Goal: Task Accomplishment & Management: Complete application form

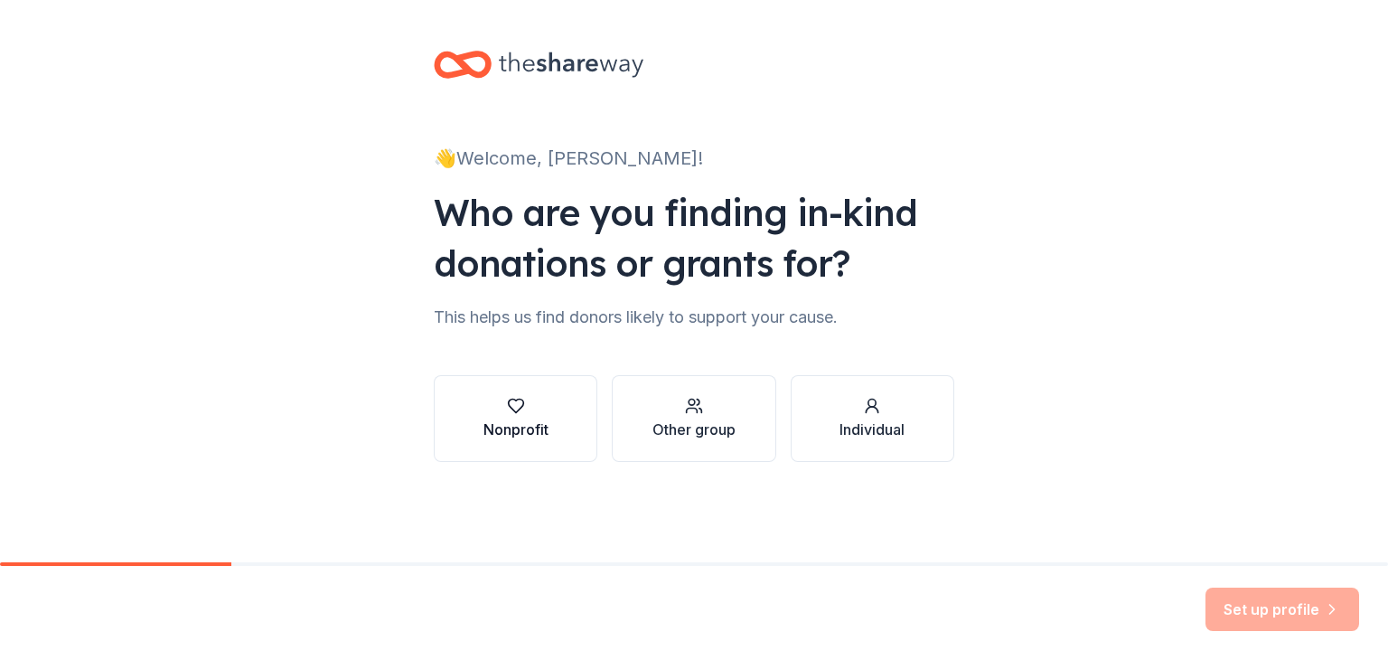
click at [436, 428] on button "Nonprofit" at bounding box center [516, 418] width 164 height 87
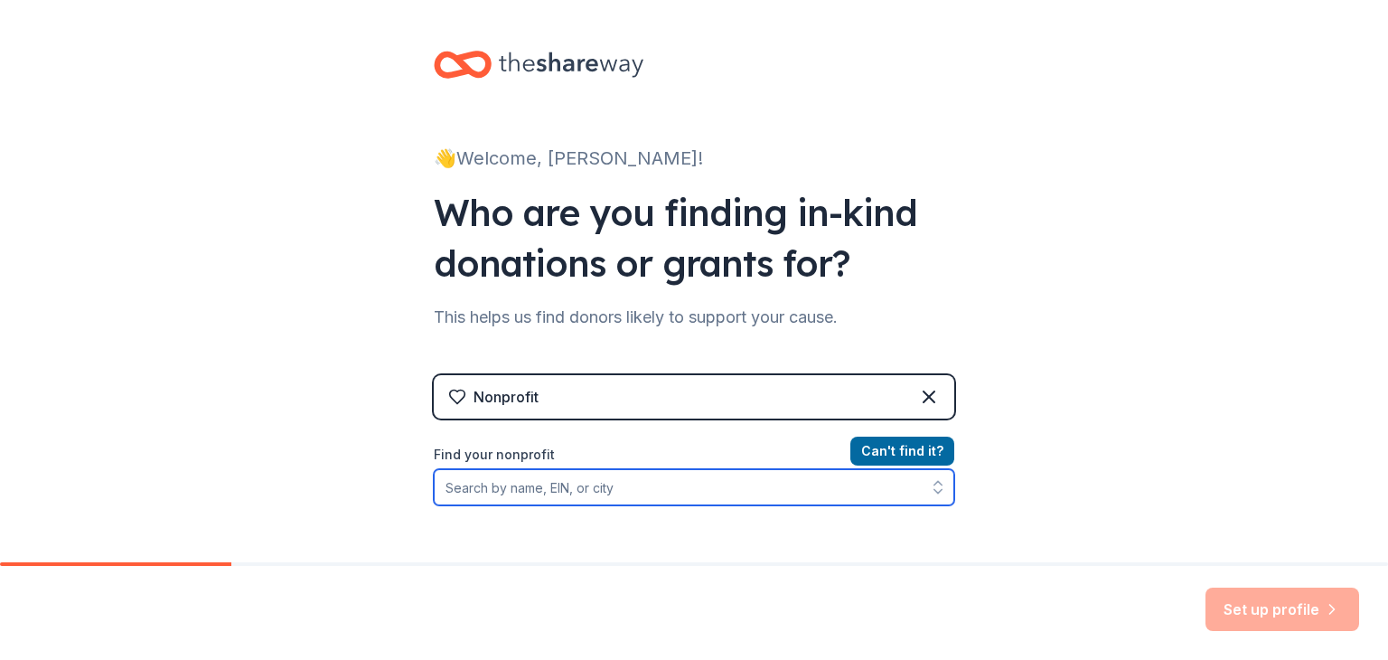
click at [823, 494] on input "Find your nonprofit" at bounding box center [694, 487] width 521 height 36
type input "[PERSON_NAME] Urban farm"
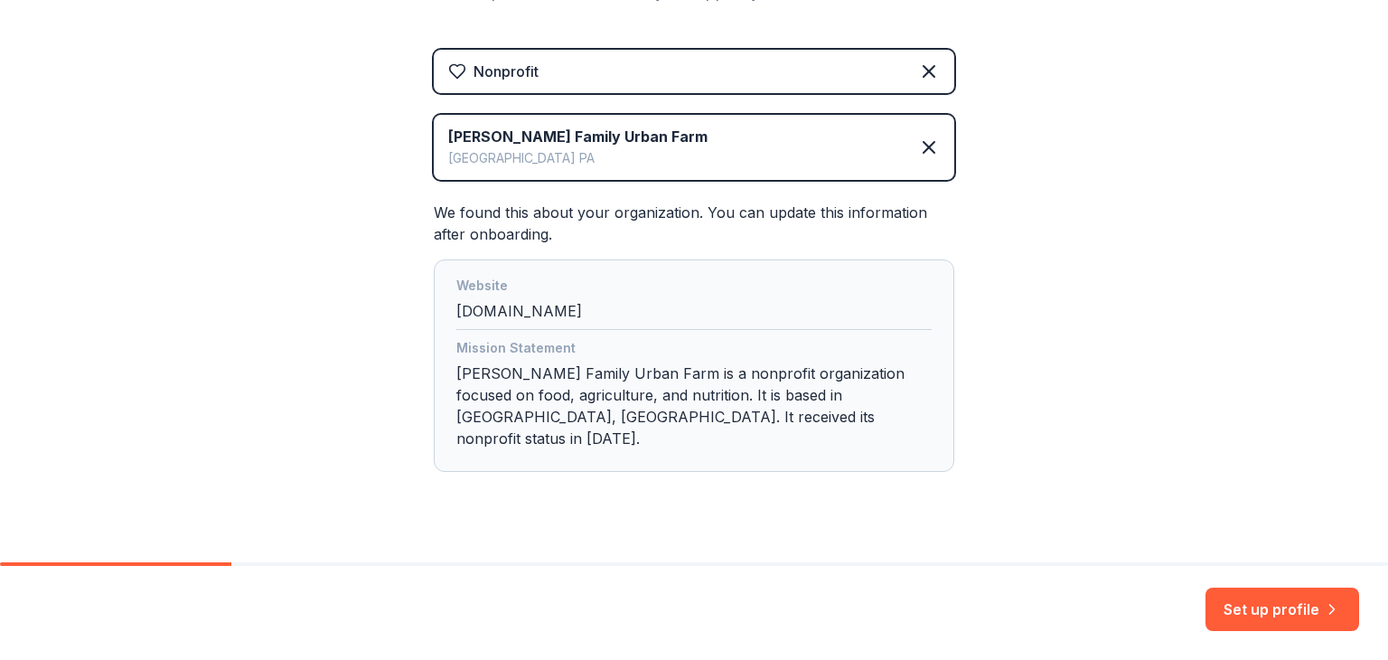
scroll to position [336, 0]
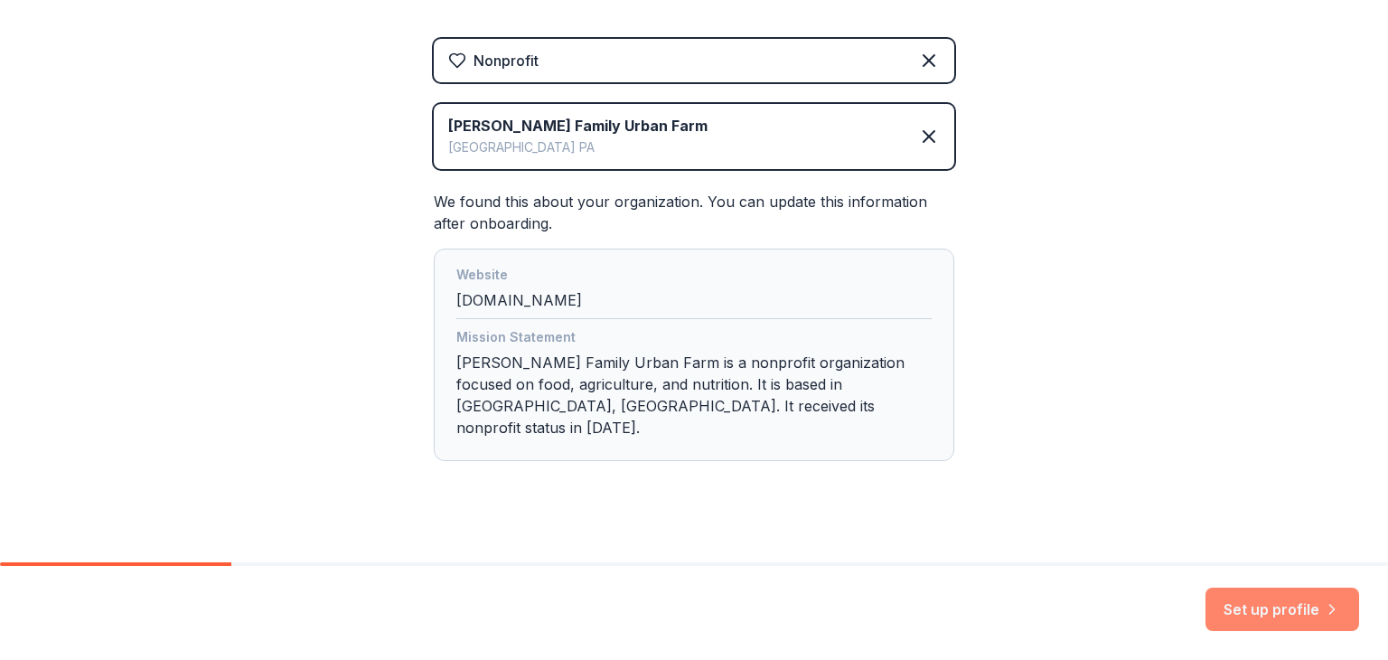
click at [1241, 609] on button "Set up profile" at bounding box center [1283, 609] width 154 height 43
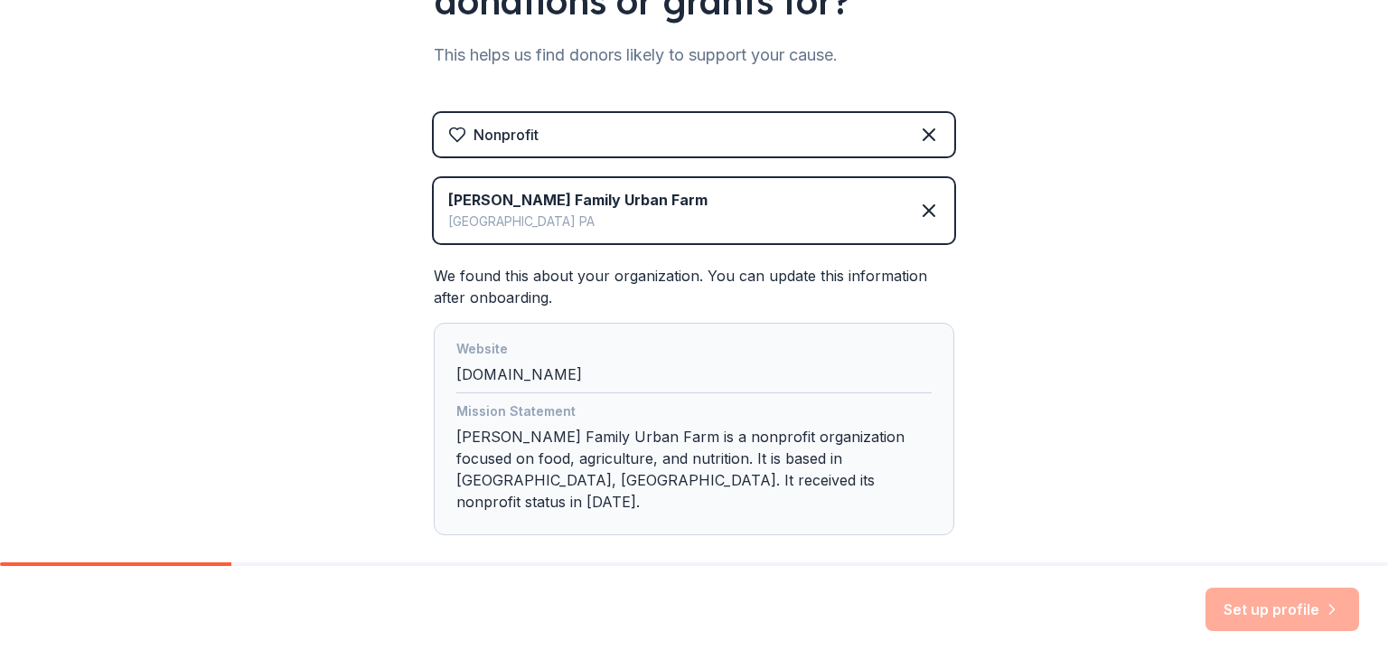
scroll to position [134, 0]
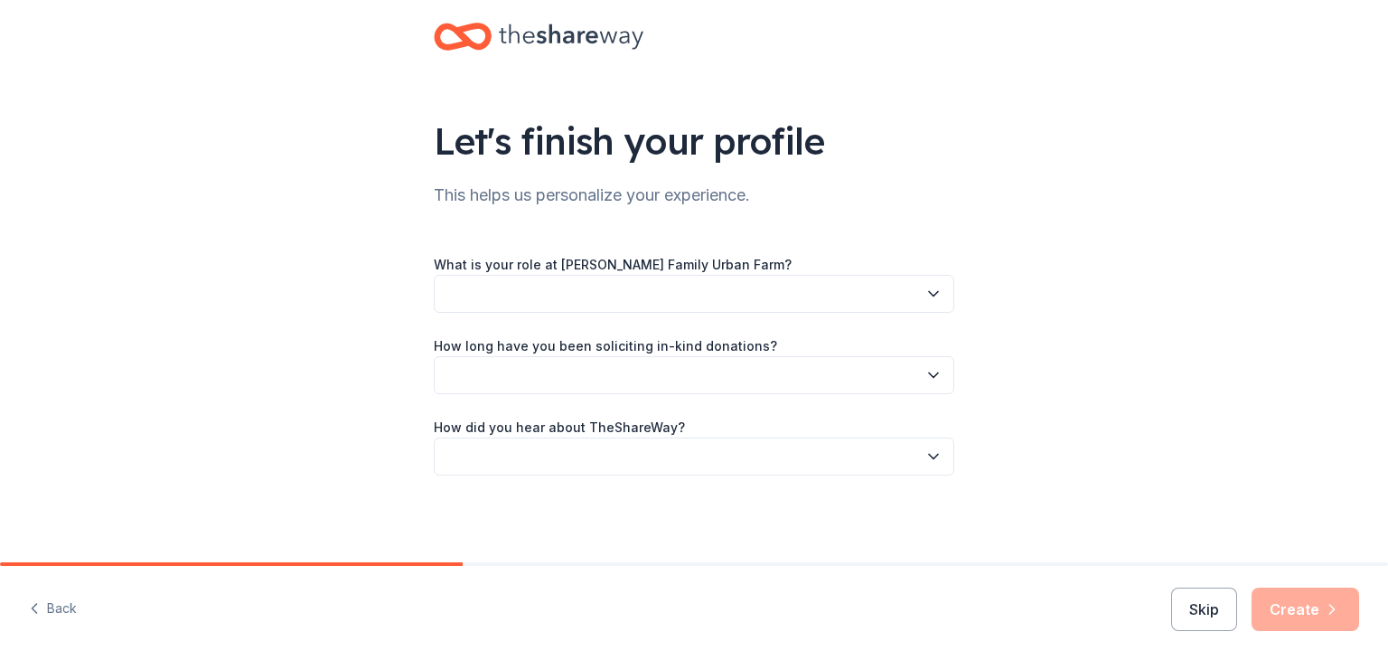
scroll to position [28, 0]
click at [655, 287] on button "button" at bounding box center [694, 294] width 521 height 38
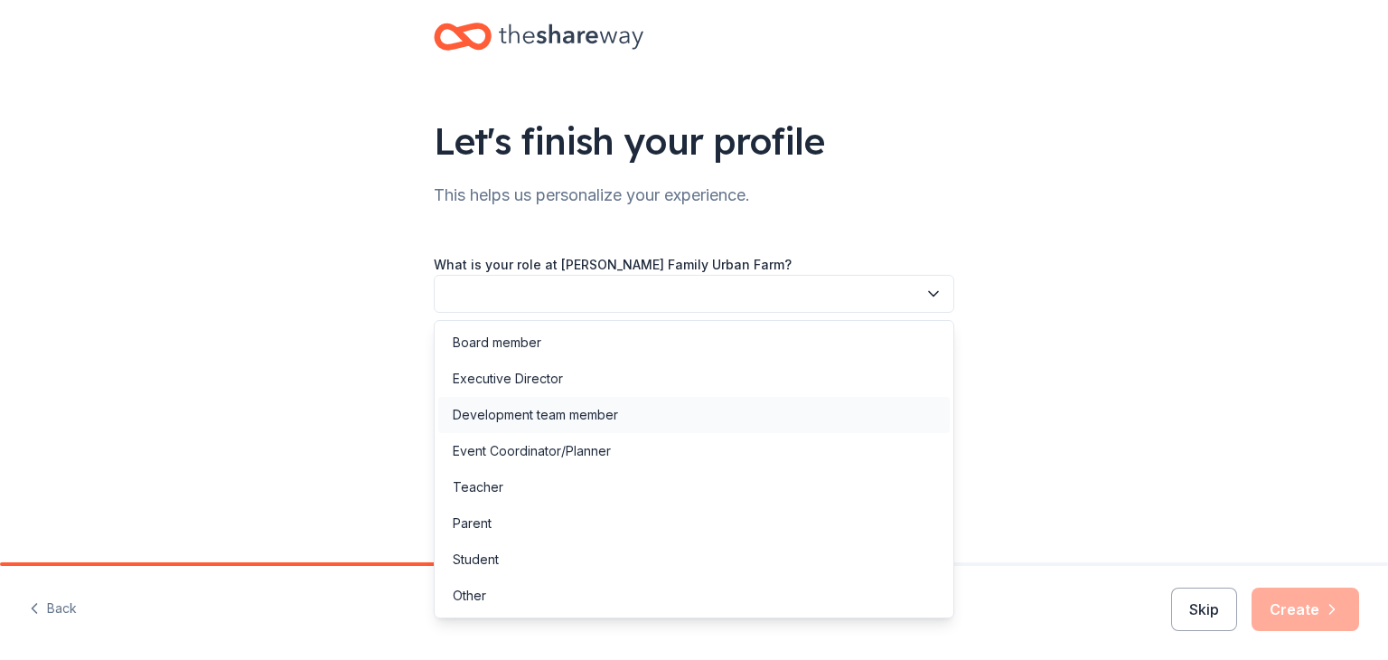
click at [612, 418] on div "Development team member" at bounding box center [535, 415] width 165 height 22
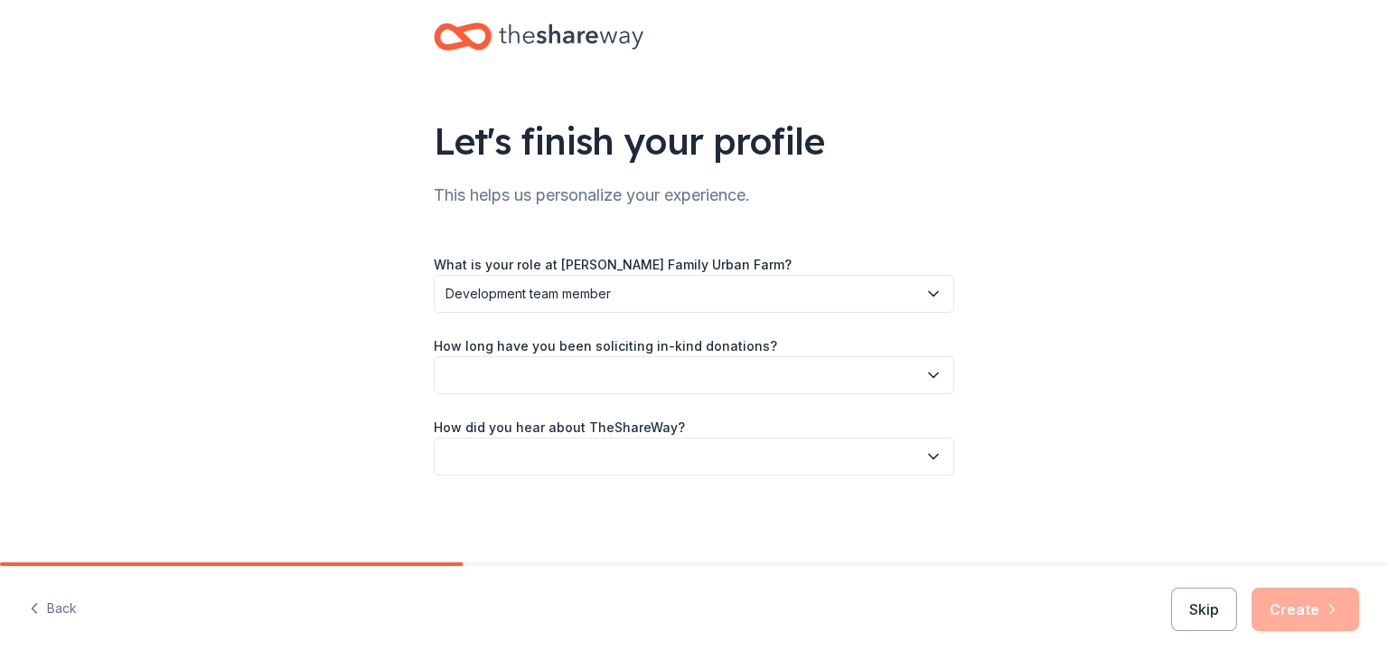
click at [607, 385] on button "button" at bounding box center [694, 375] width 521 height 38
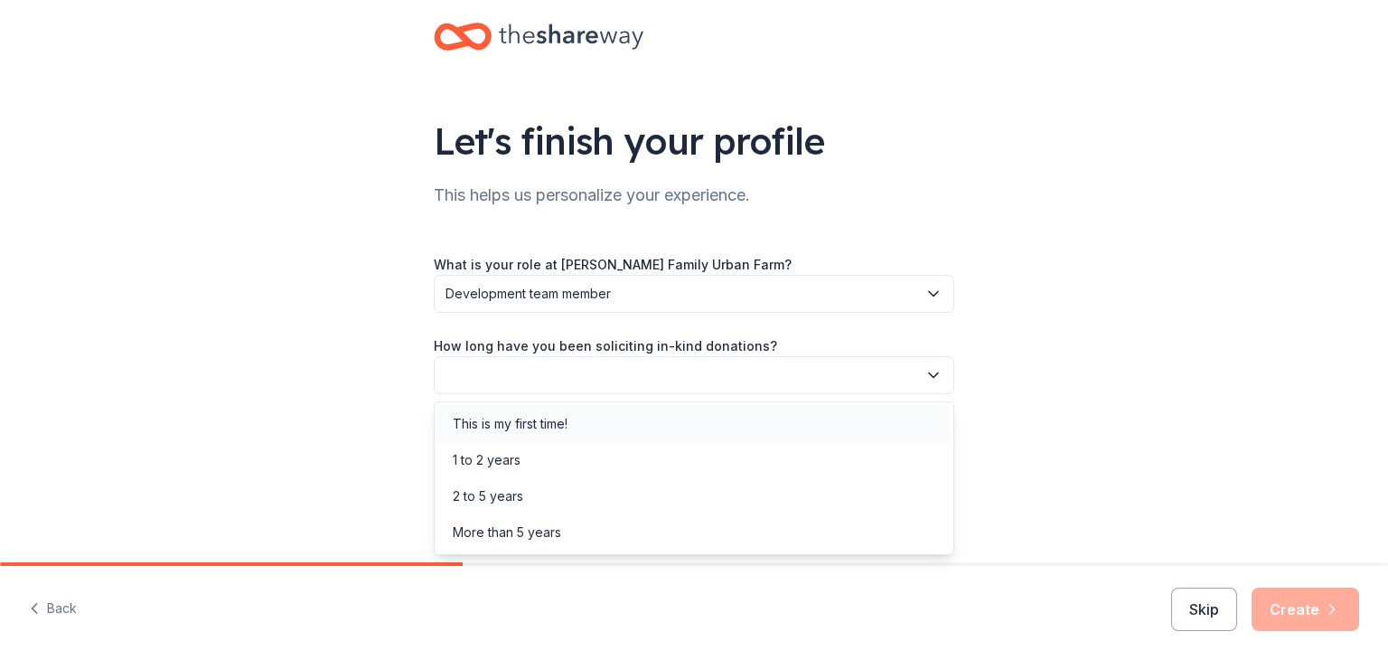
click at [590, 439] on div "This is my first time!" at bounding box center [694, 424] width 512 height 36
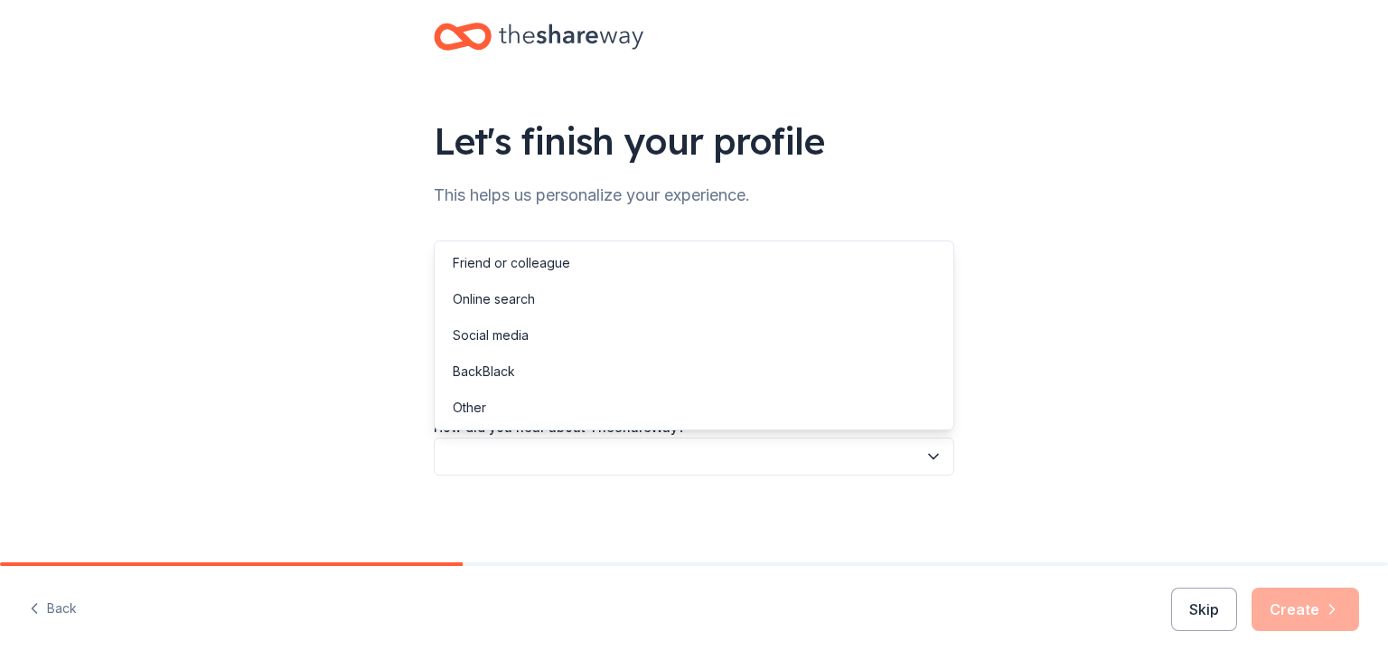
click at [590, 453] on button "button" at bounding box center [694, 457] width 521 height 38
click at [563, 257] on div "Friend or colleague" at bounding box center [512, 263] width 118 height 22
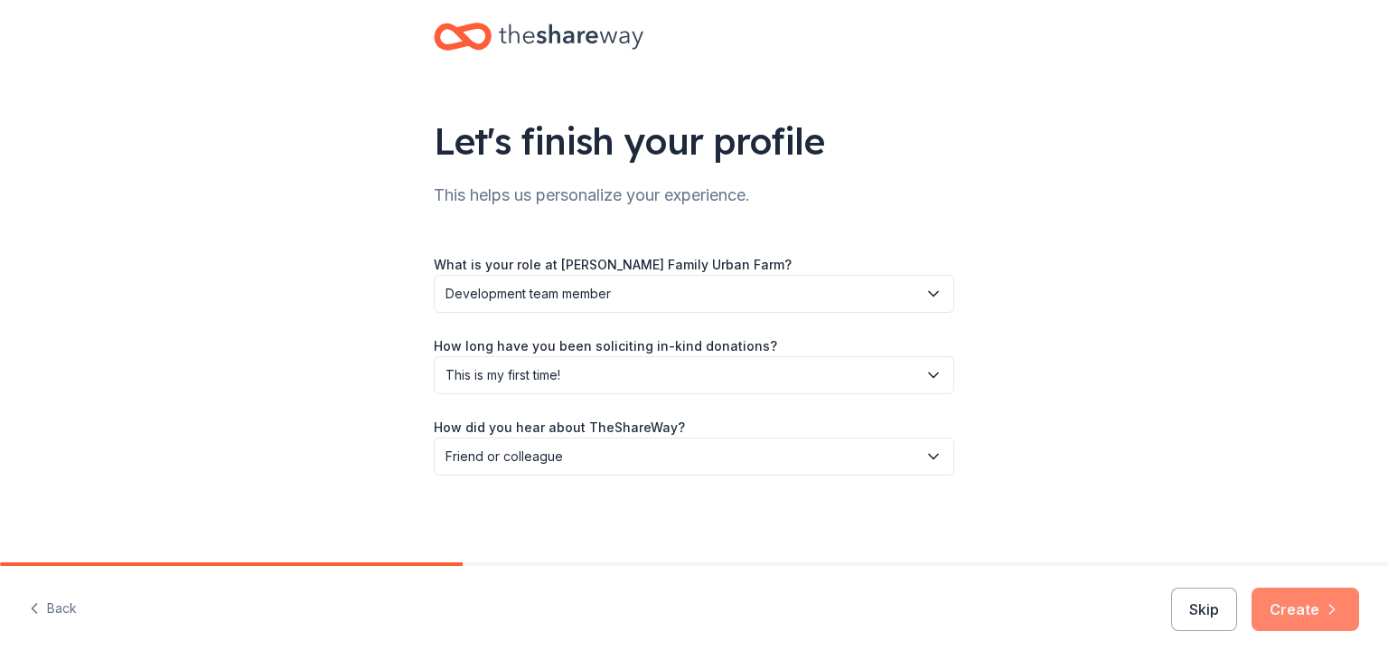
click at [1323, 601] on icon "button" at bounding box center [1332, 609] width 18 height 18
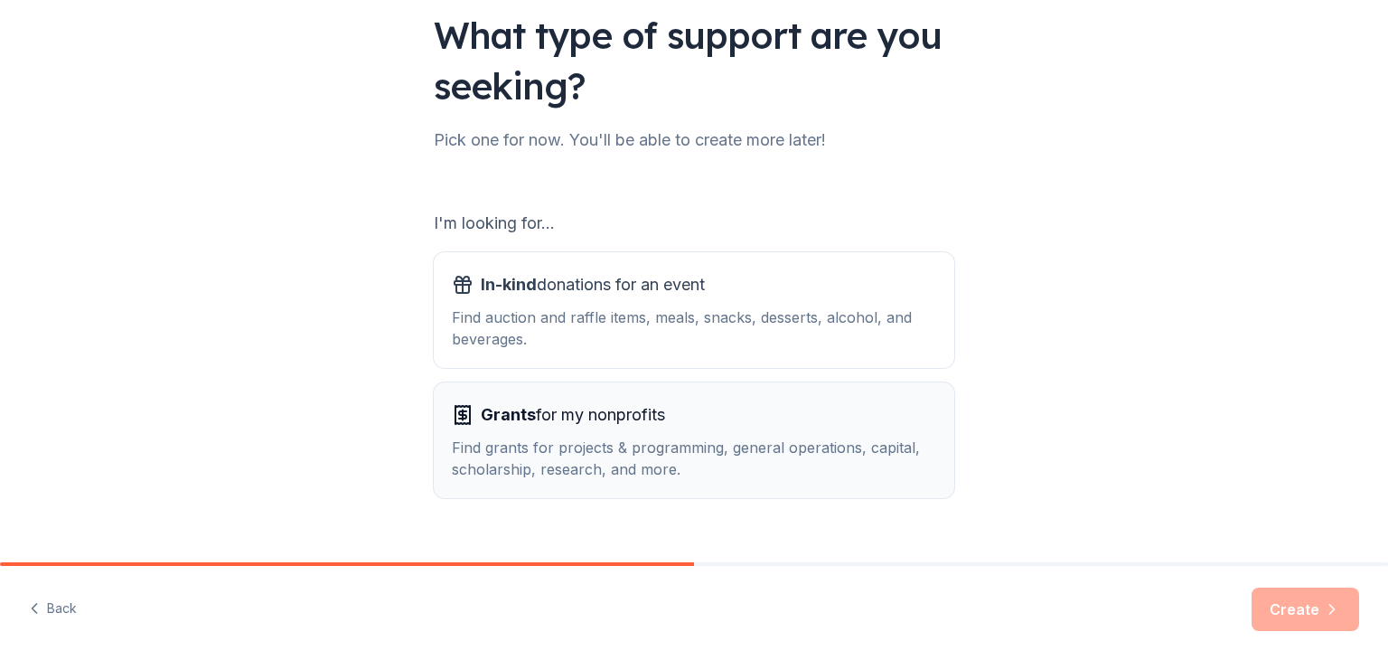
scroll to position [167, 0]
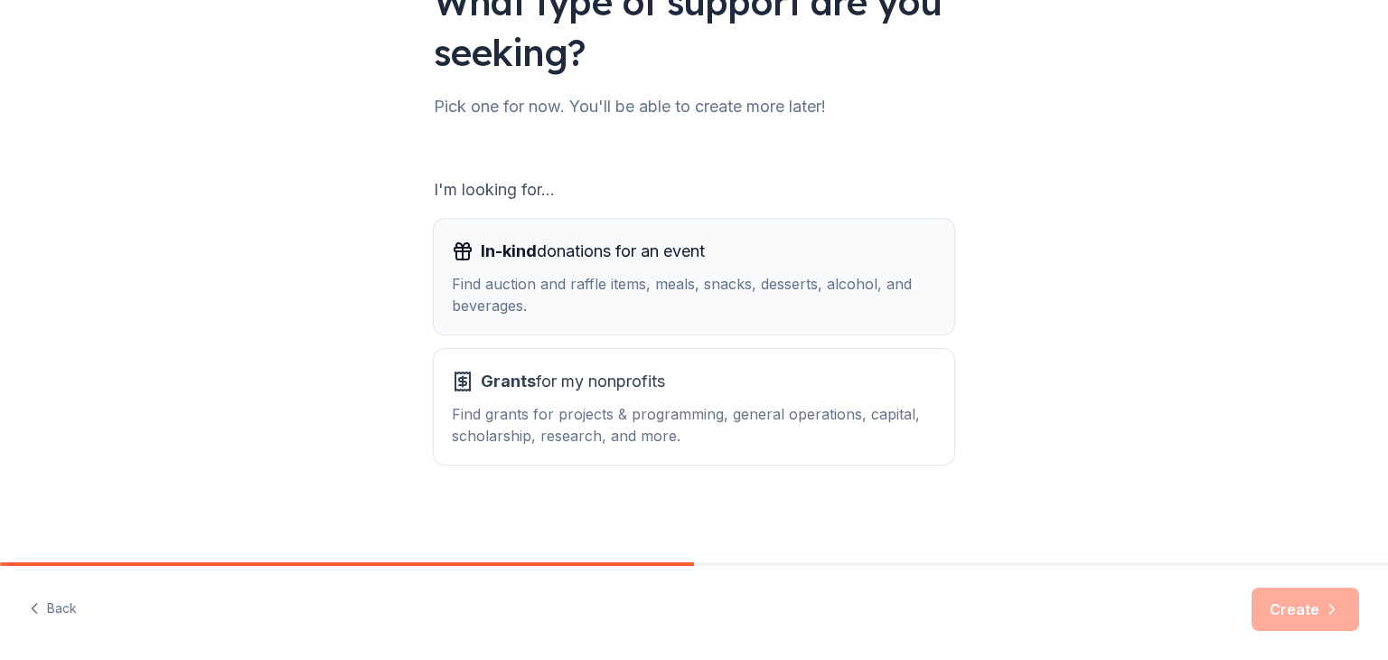
click at [775, 266] on div "In-kind donations for an event Find auction and raffle items, meals, snacks, de…" at bounding box center [694, 277] width 485 height 80
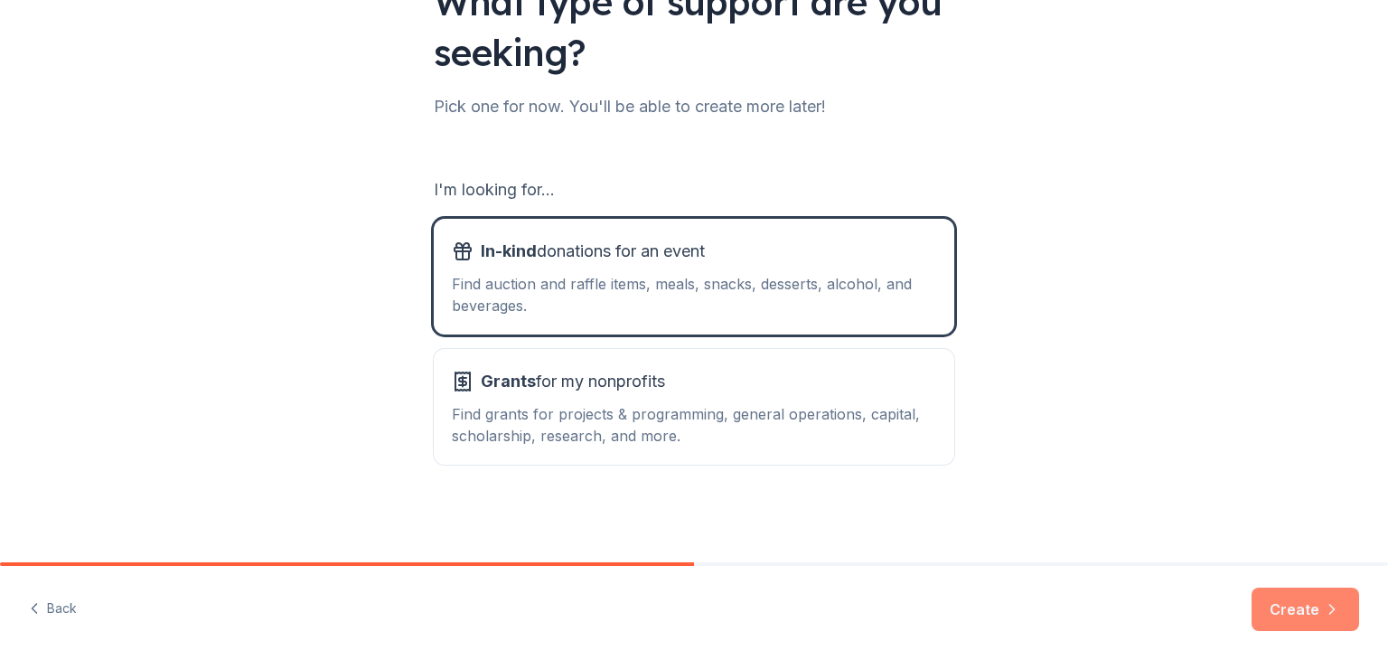
click at [1333, 593] on button "Create" at bounding box center [1306, 609] width 108 height 43
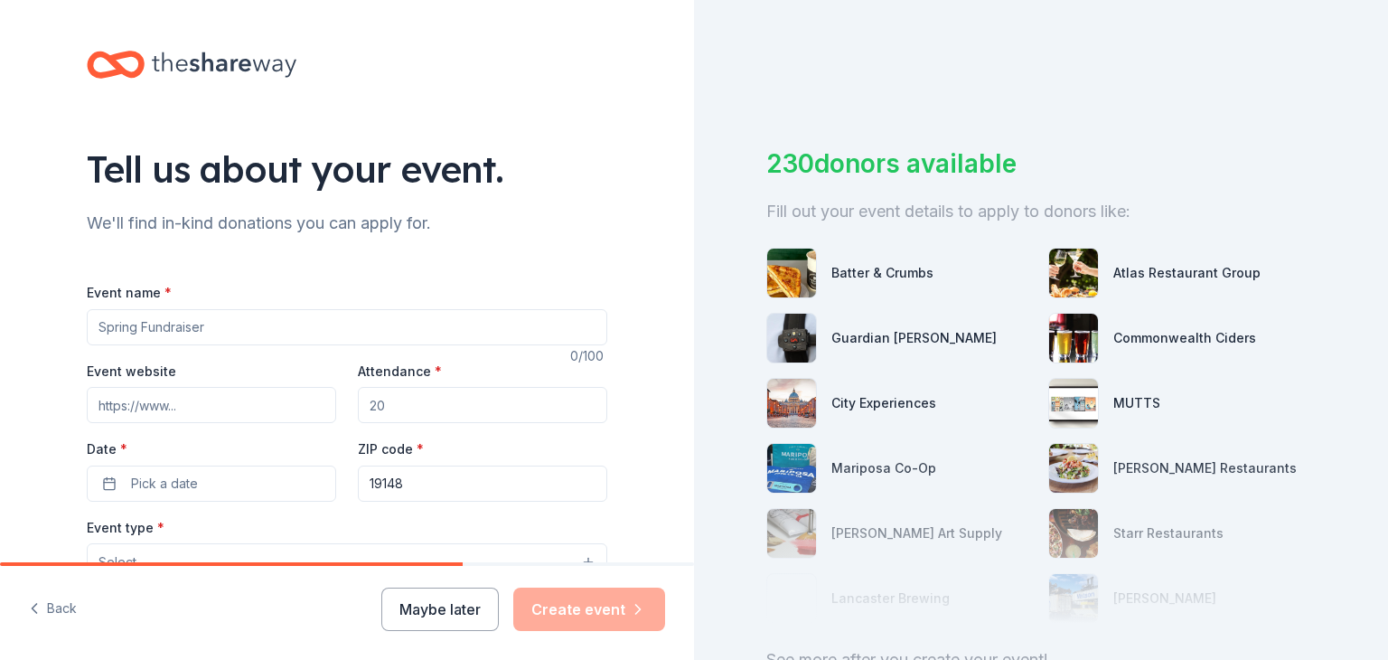
drag, startPoint x: 195, startPoint y: 339, endPoint x: 205, endPoint y: 336, distance: 10.3
click at [195, 338] on input "Event name *" at bounding box center [347, 327] width 521 height 36
click at [203, 335] on input "Fall Garden Fundrasier" at bounding box center [347, 327] width 521 height 36
click at [255, 327] on input "Fall Garden Fundrasier" at bounding box center [347, 327] width 521 height 36
type input "Fall Garden Fundraiser"
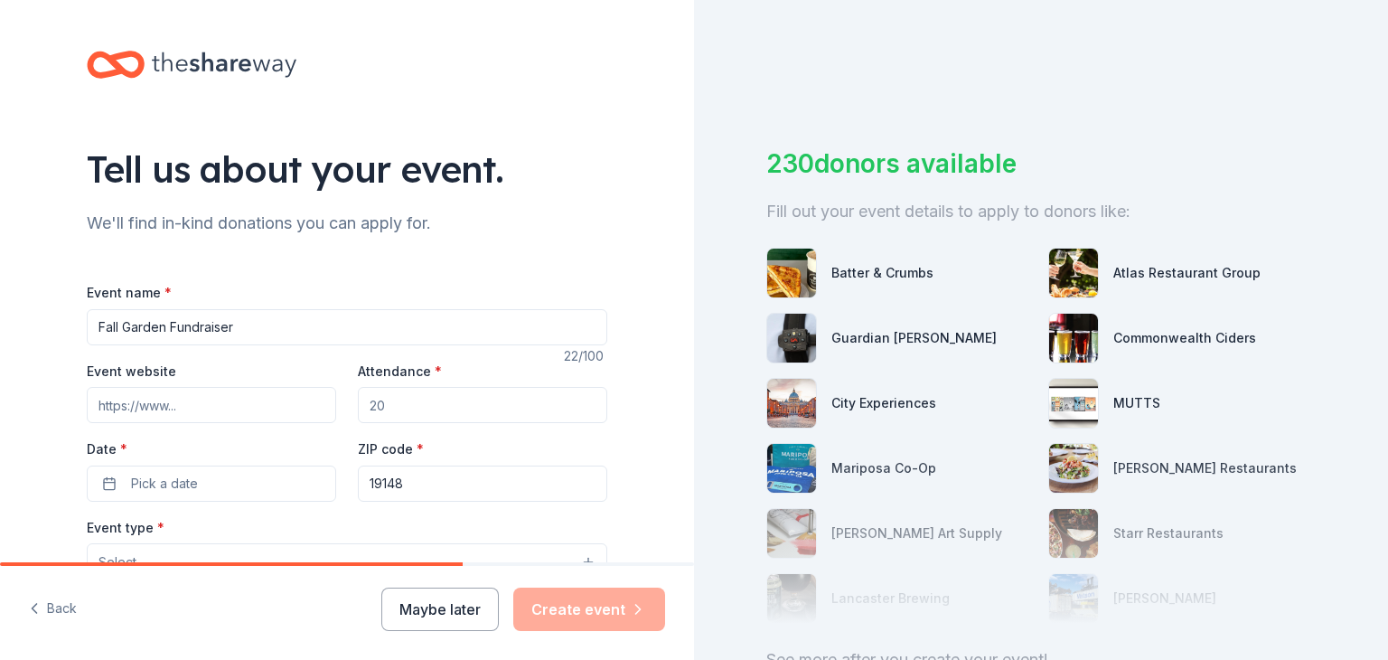
click at [188, 413] on input "Event website" at bounding box center [211, 405] width 249 height 36
type input "n"
paste input "[URL][DOMAIN_NAME]"
type input "[URL][DOMAIN_NAME]"
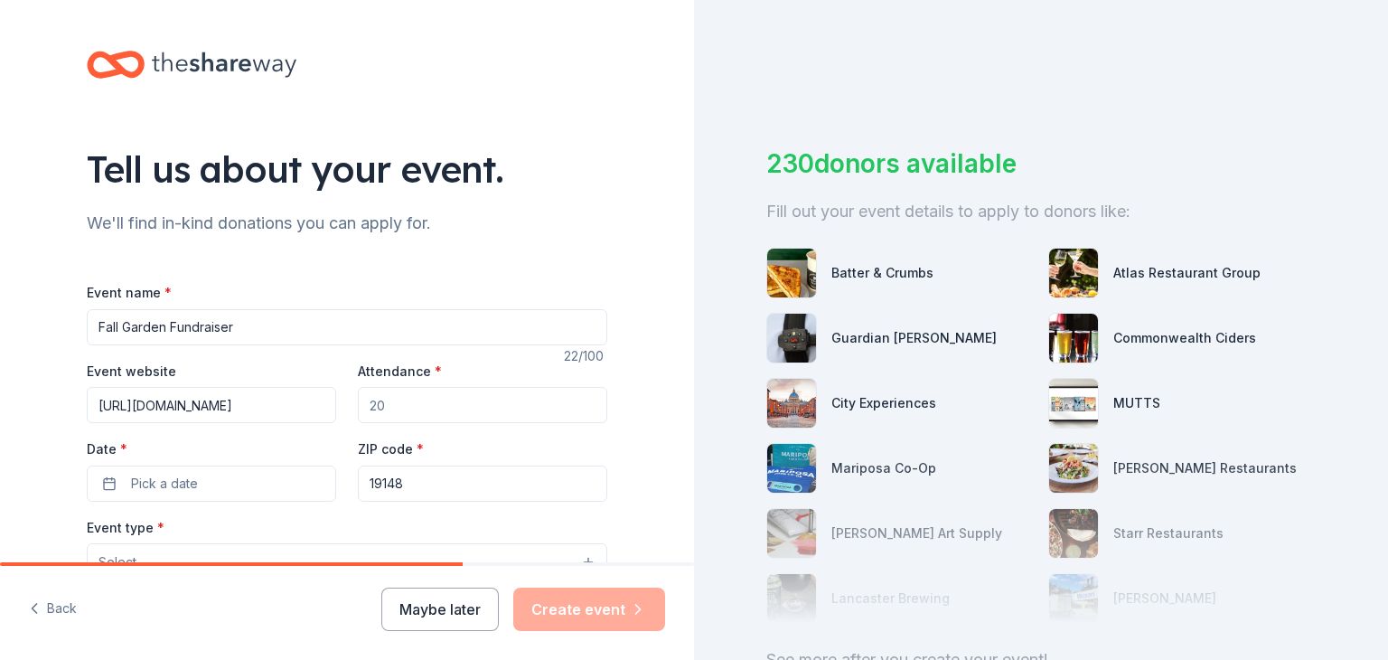
click at [445, 419] on input "Attendance *" at bounding box center [482, 405] width 249 height 36
type input "60"
click at [252, 499] on button "Pick a date" at bounding box center [211, 484] width 249 height 36
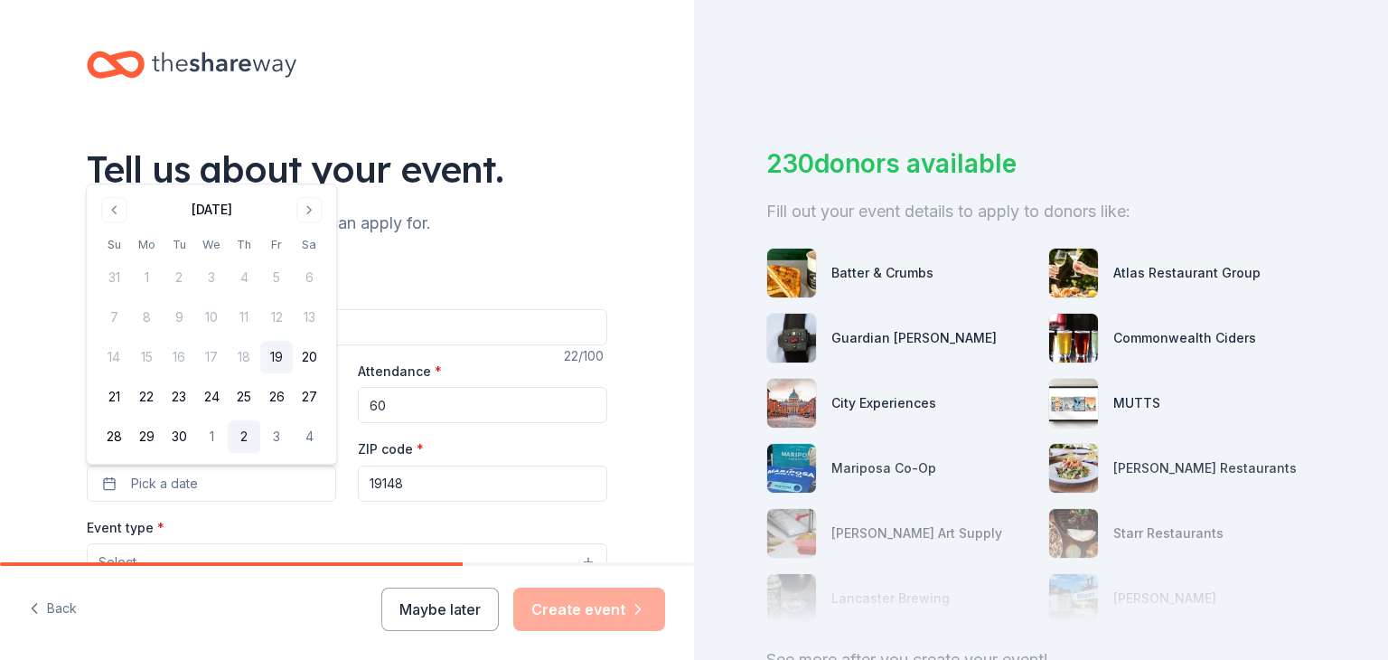
click at [244, 442] on button "2" at bounding box center [244, 436] width 33 height 33
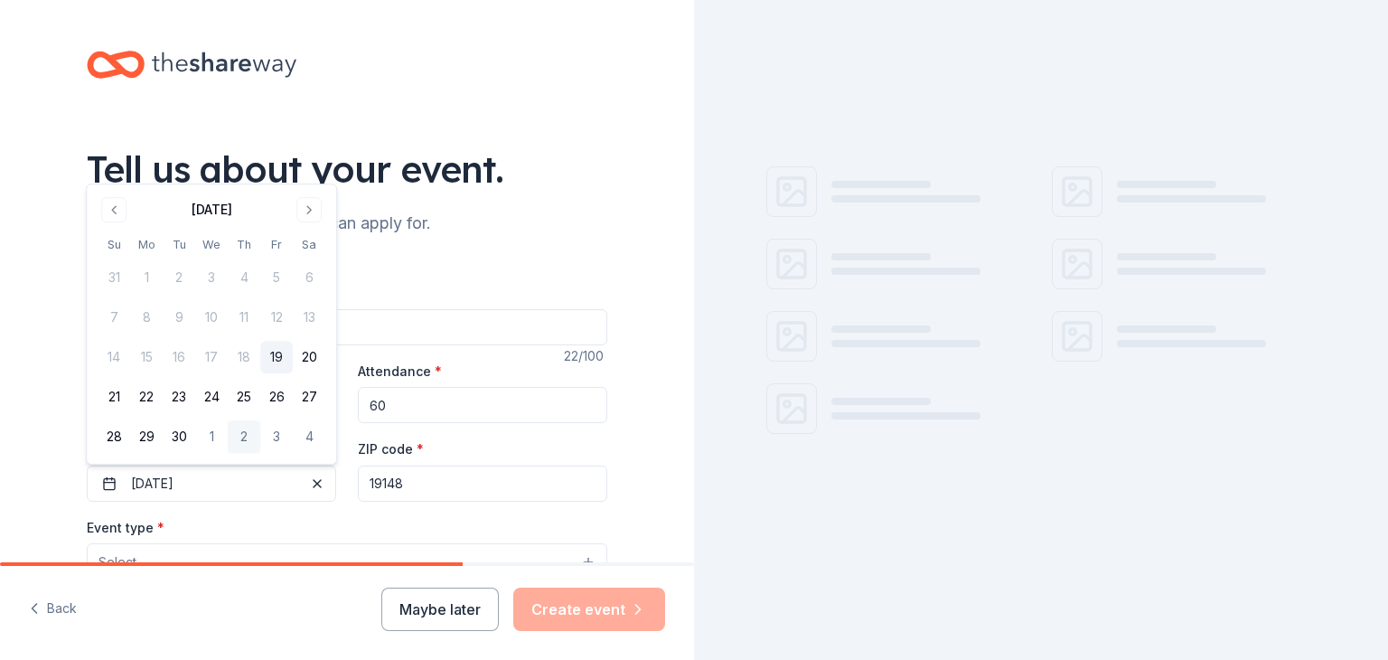
click at [244, 442] on button "2" at bounding box center [244, 436] width 33 height 33
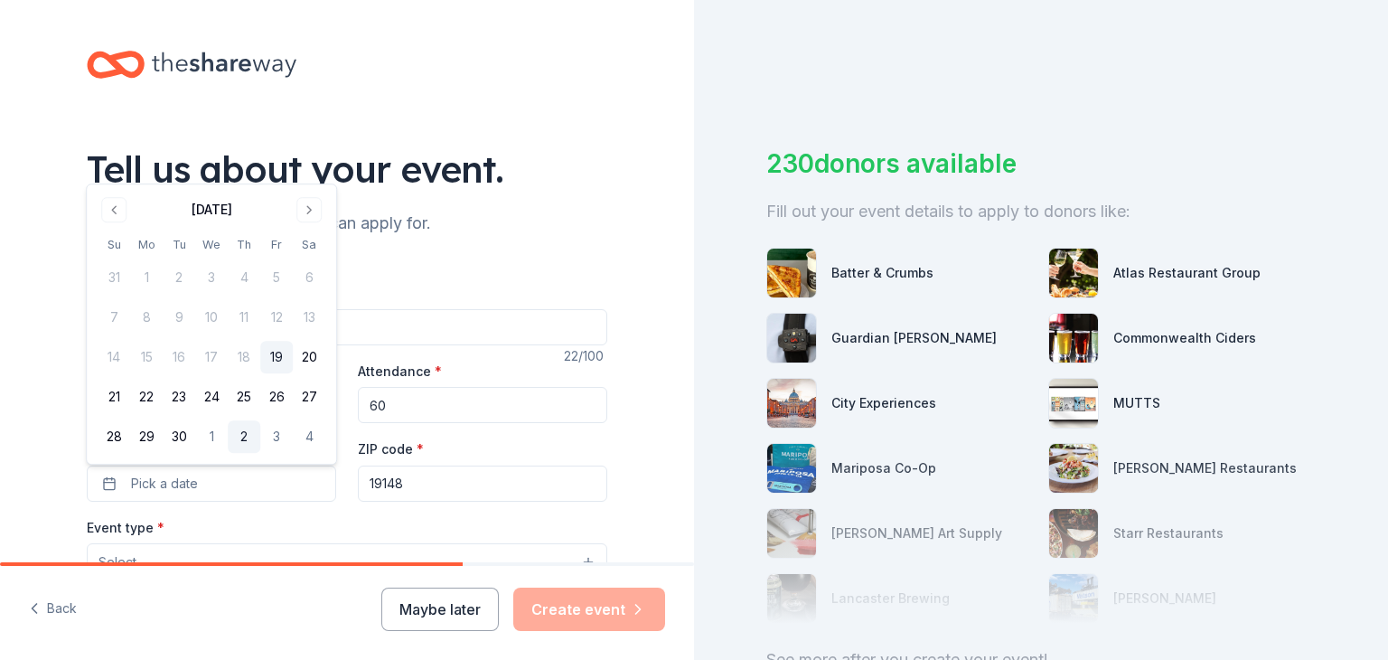
click at [258, 441] on button "2" at bounding box center [244, 436] width 33 height 33
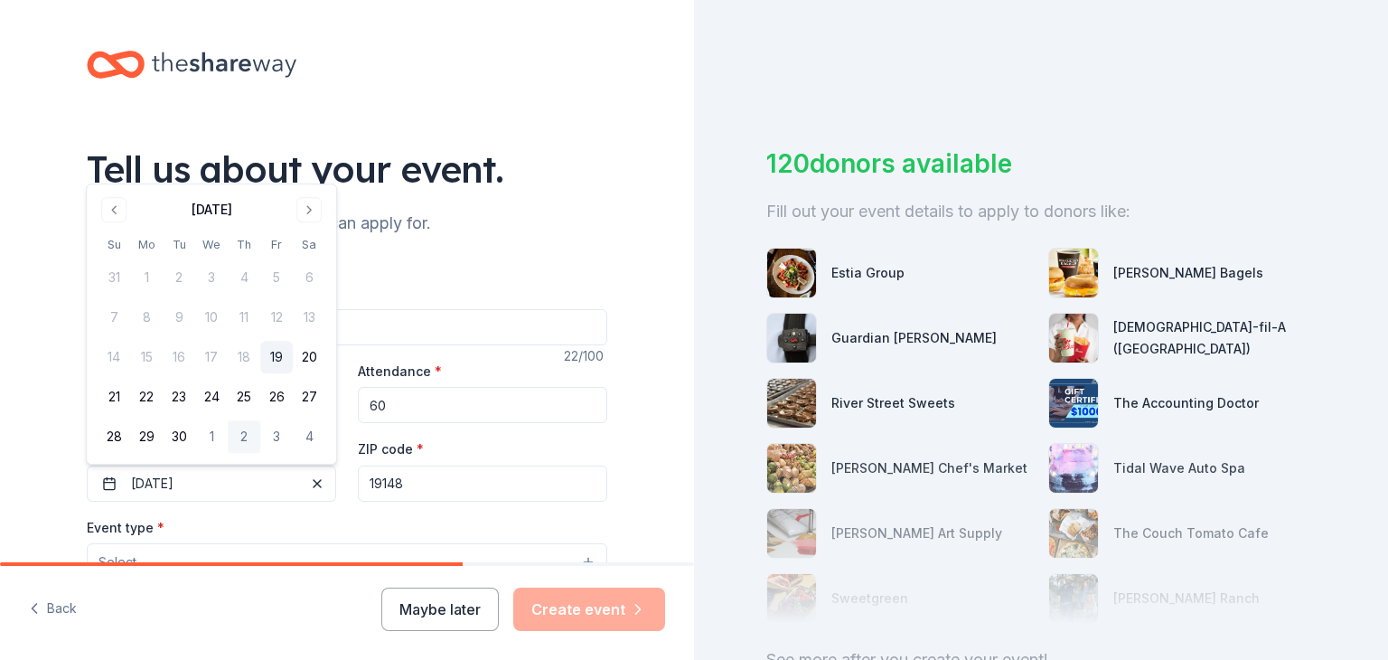
click at [488, 490] on input "19148" at bounding box center [482, 484] width 249 height 36
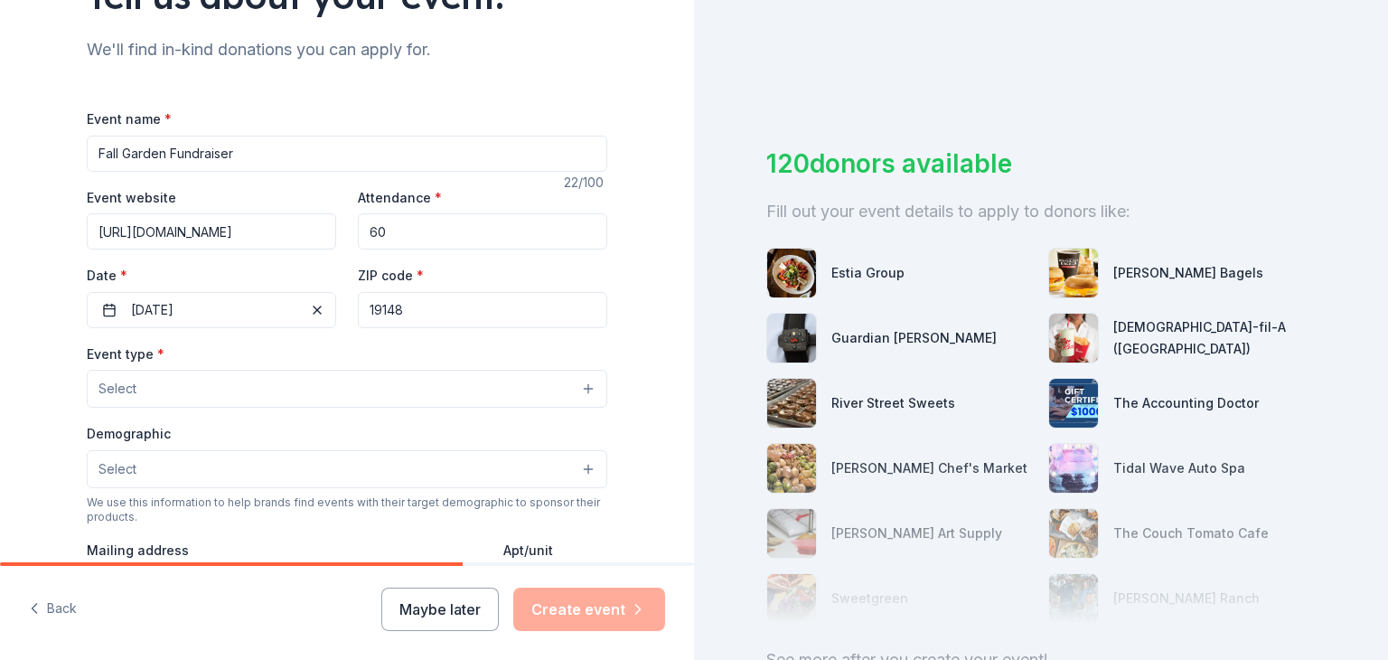
scroll to position [222, 0]
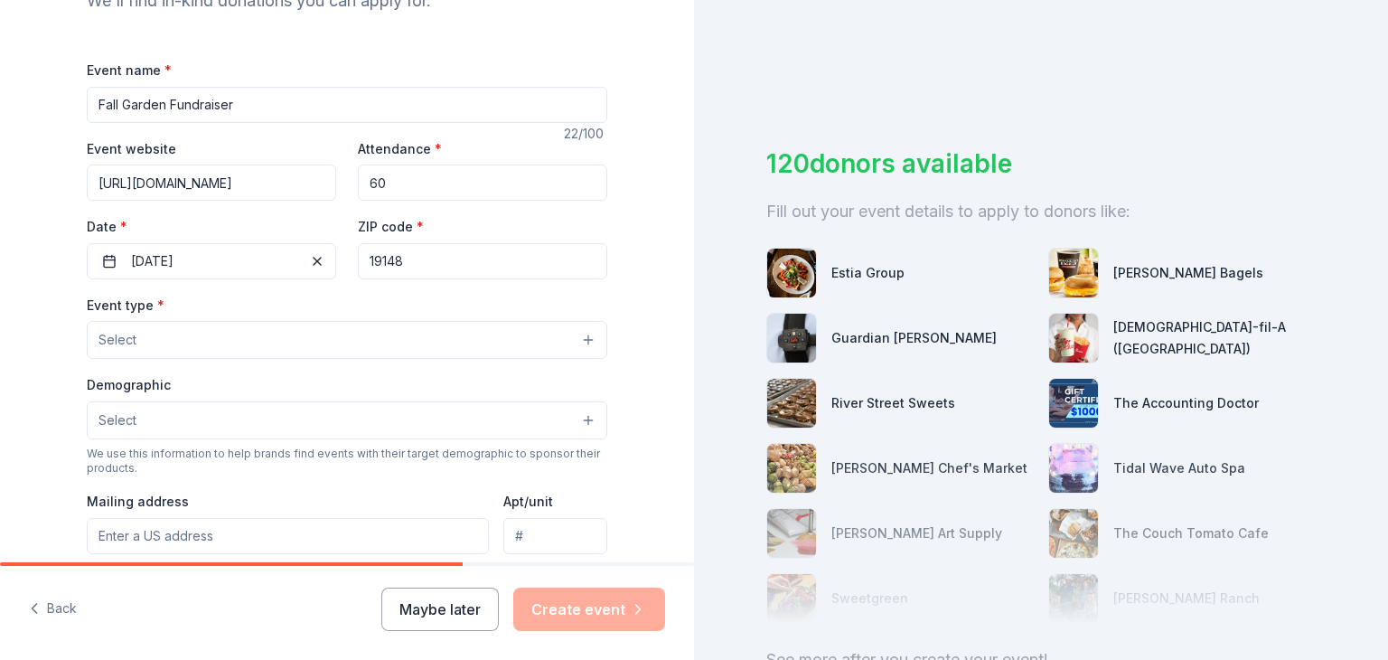
click at [306, 347] on button "Select" at bounding box center [347, 340] width 521 height 38
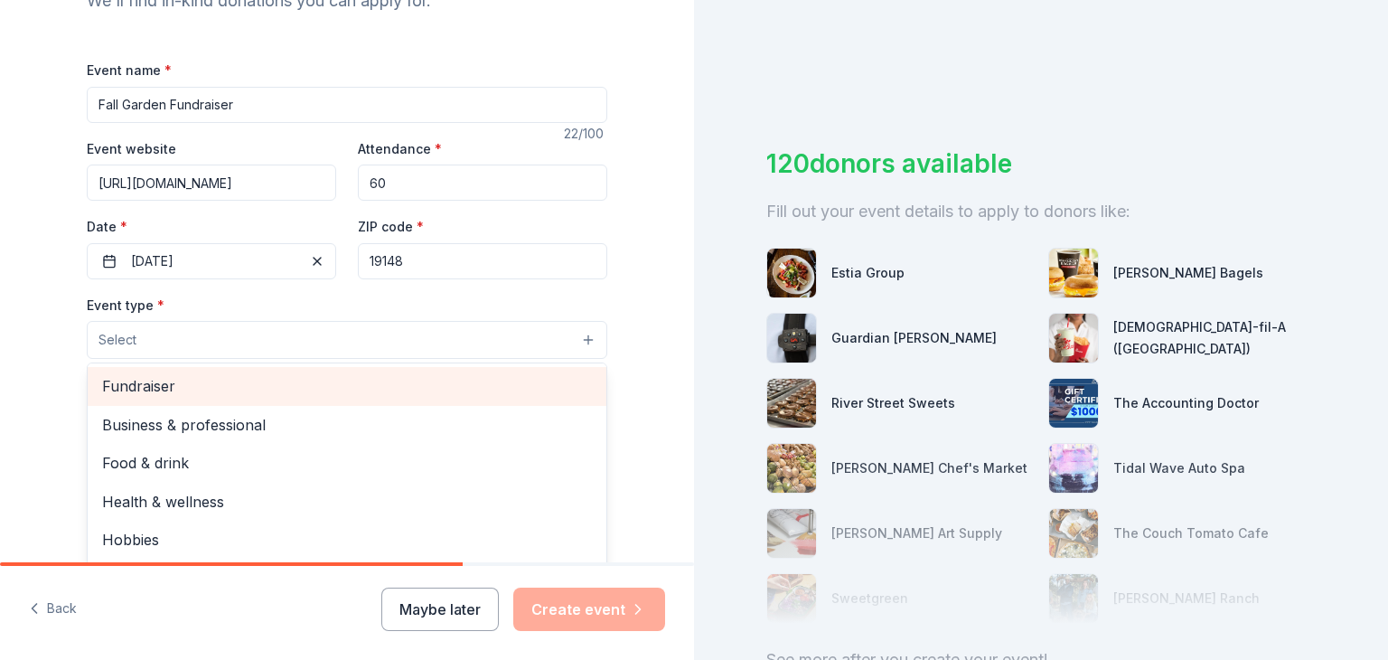
click at [298, 381] on span "Fundraiser" at bounding box center [347, 386] width 490 height 24
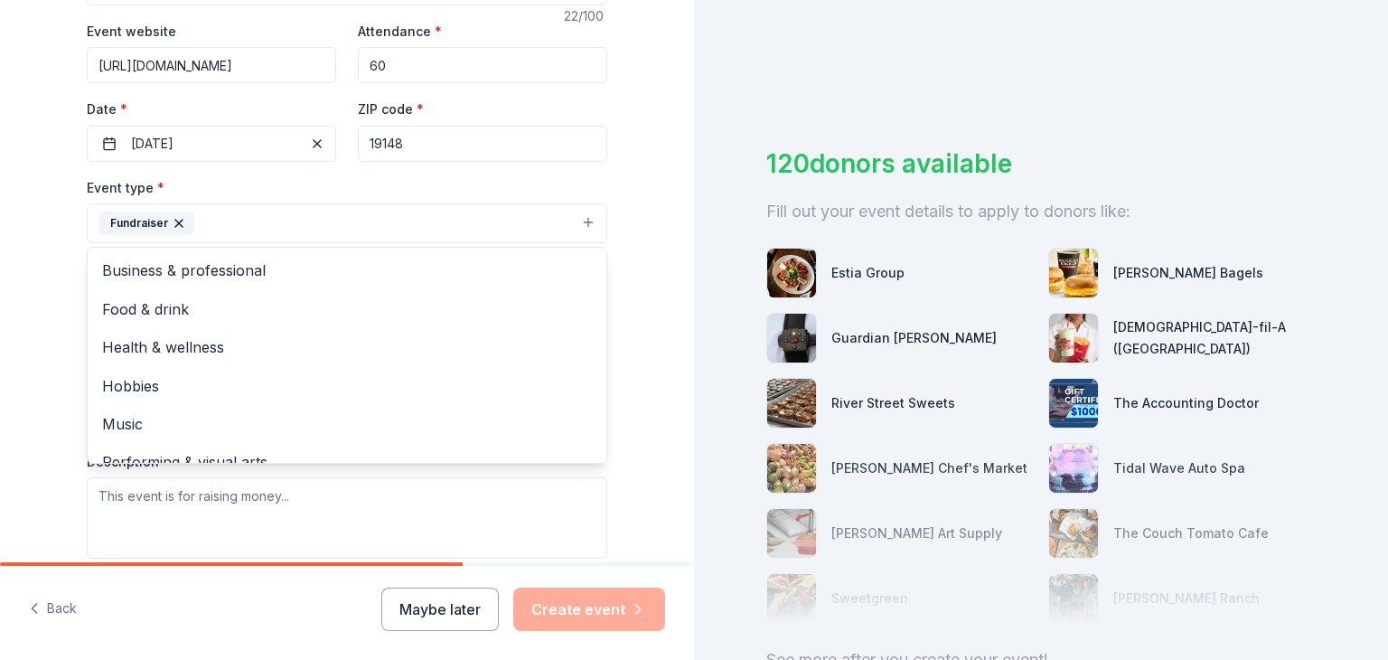
scroll to position [343, 0]
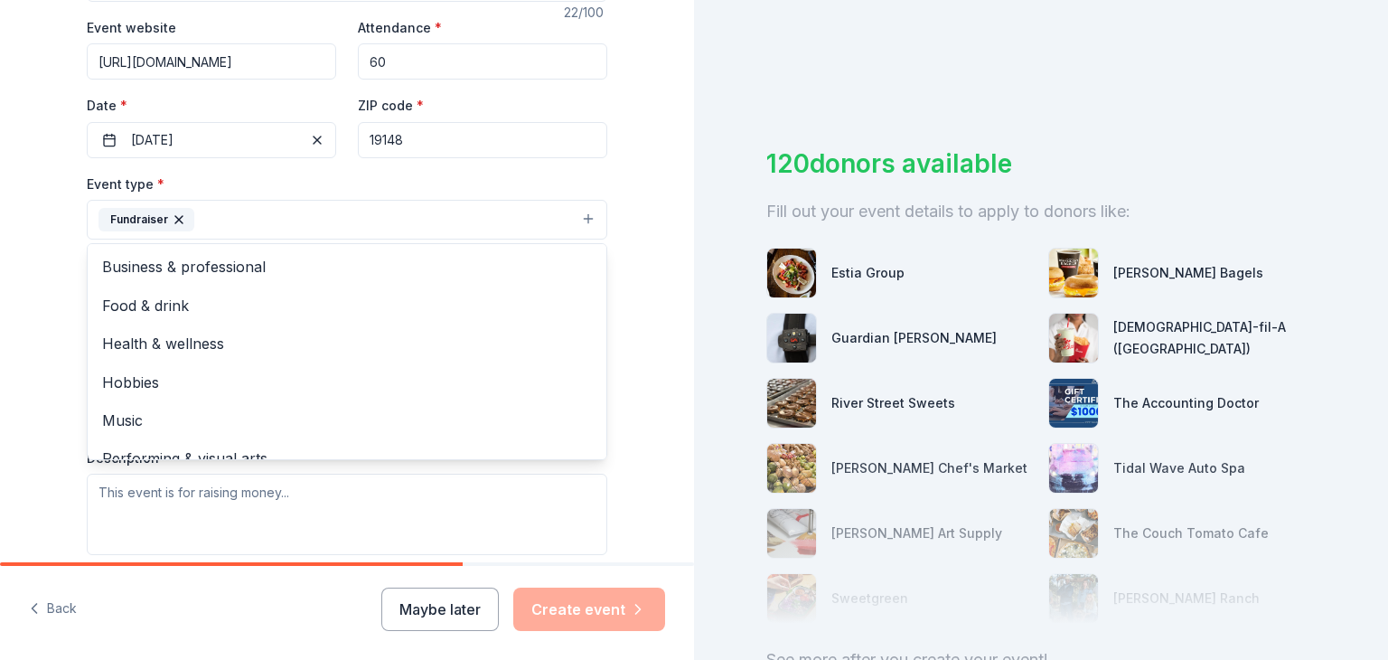
click at [625, 355] on div "Tell us about your event. We'll find in-kind donations you can apply for. Event…" at bounding box center [347, 259] width 579 height 1205
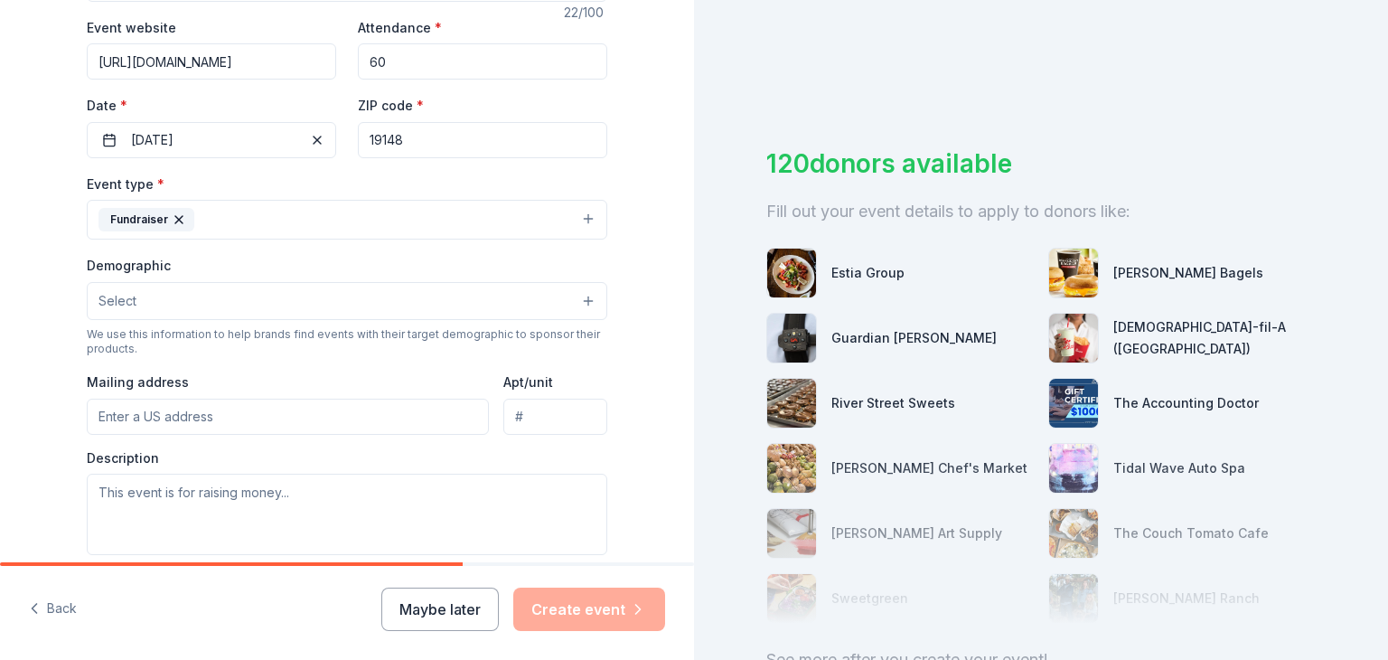
click at [265, 309] on button "Select" at bounding box center [347, 301] width 521 height 38
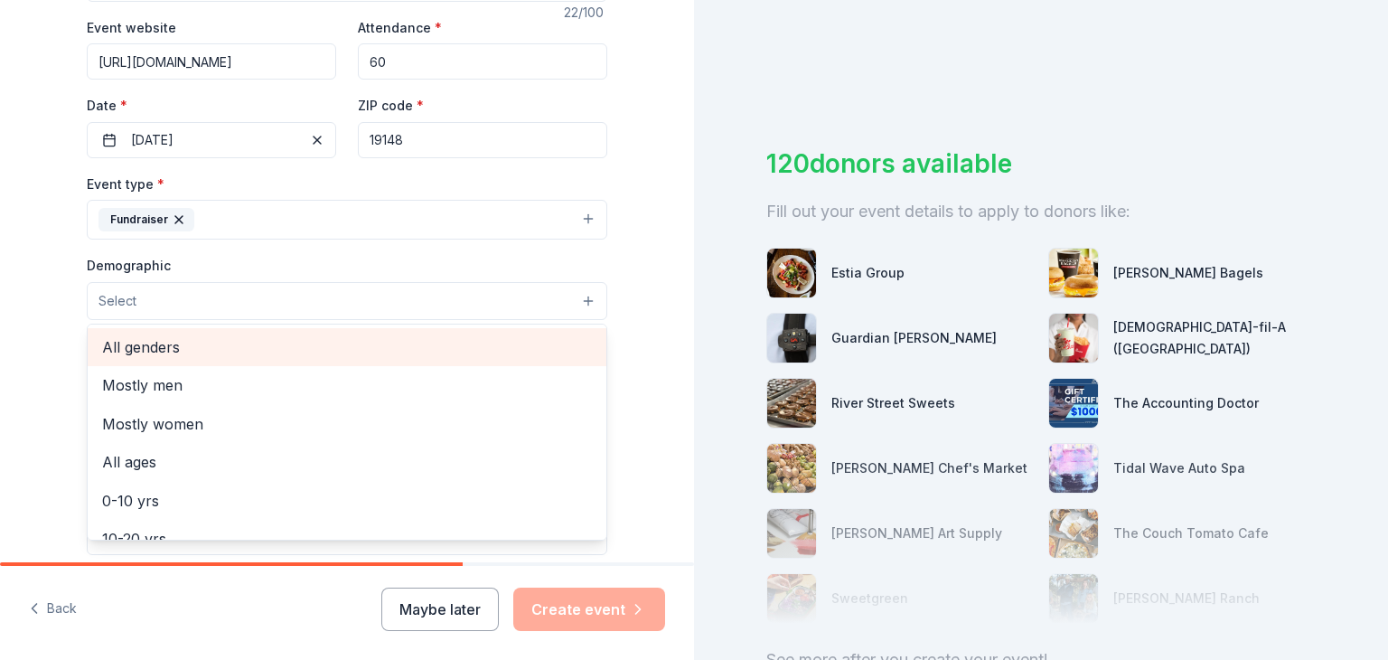
click at [250, 359] on span "All genders" at bounding box center [347, 347] width 490 height 24
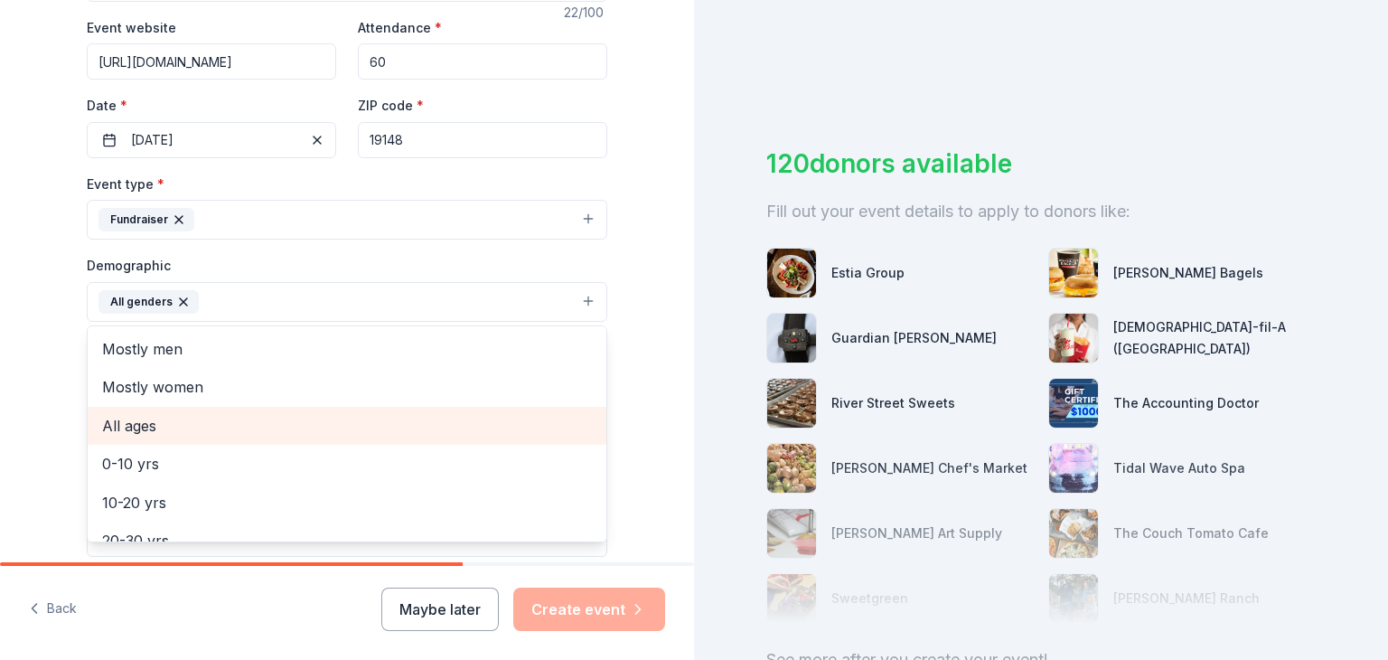
click at [242, 425] on span "All ages" at bounding box center [347, 426] width 490 height 24
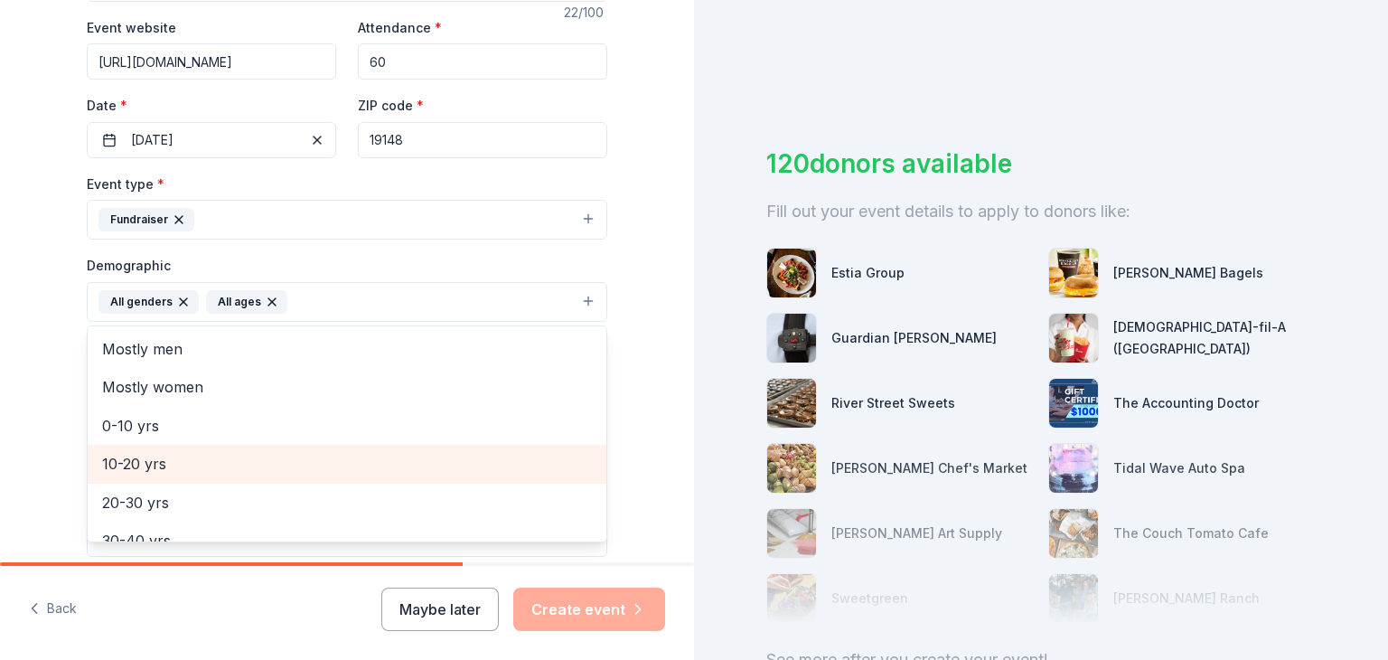
scroll to position [213, 0]
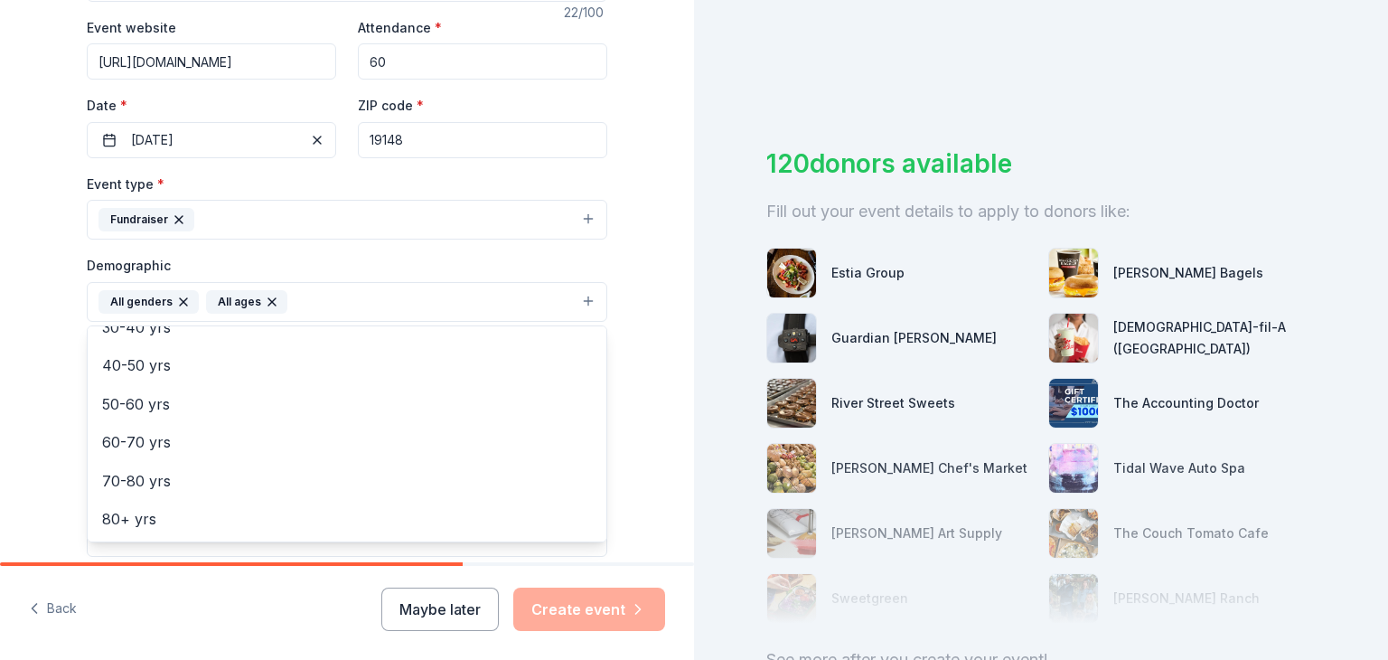
click at [675, 324] on div "Tell us about your event. We'll find in-kind donations you can apply for. Event…" at bounding box center [347, 260] width 694 height 1207
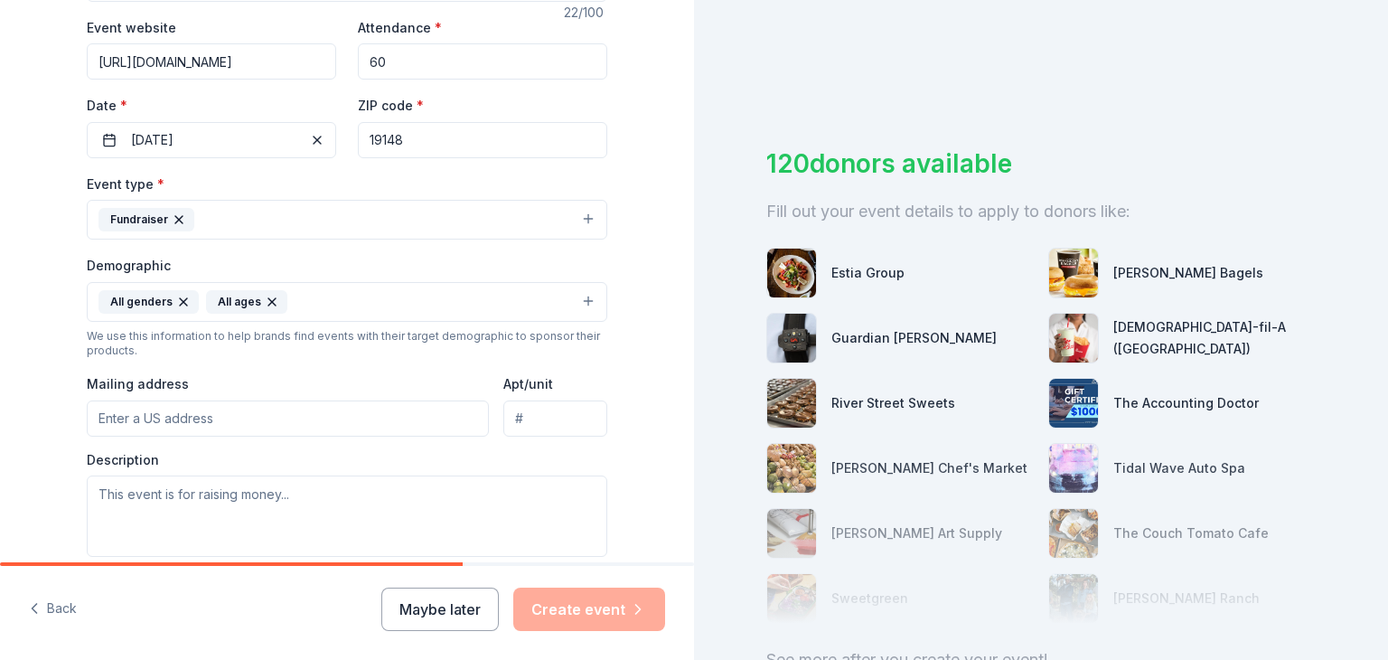
click at [268, 422] on input "Mailing address" at bounding box center [288, 418] width 402 height 36
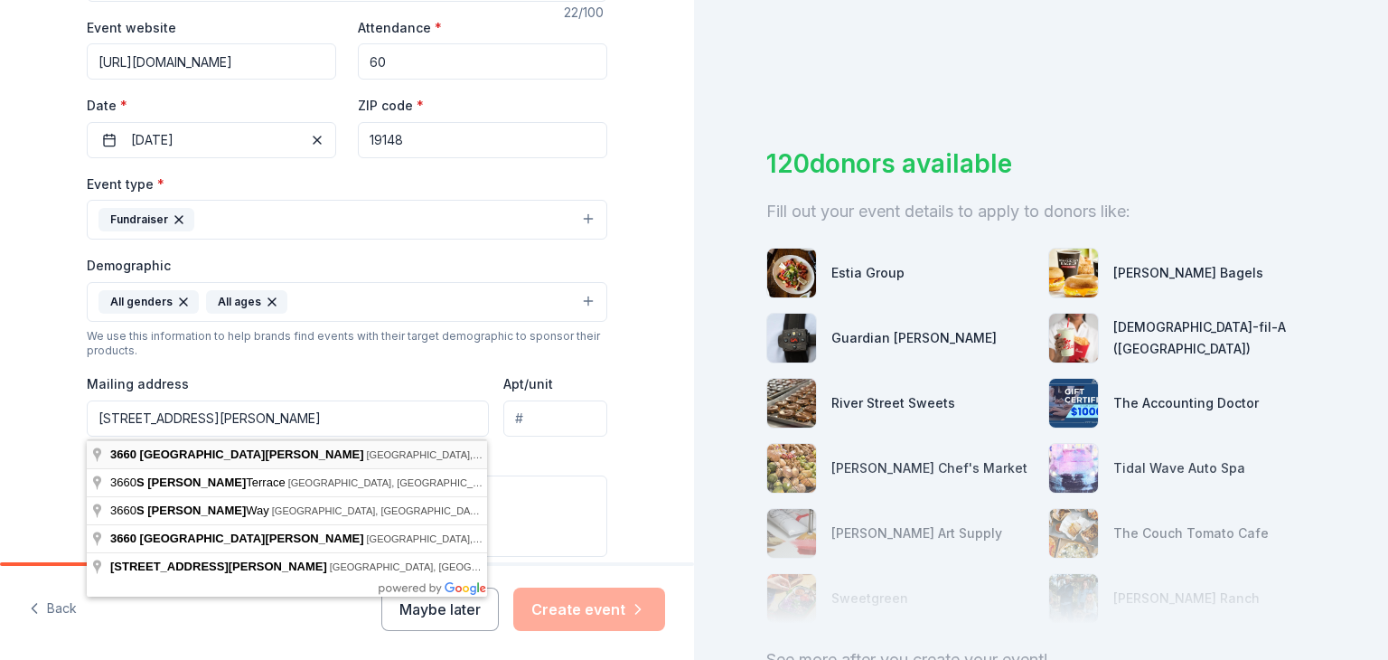
type input "[STREET_ADDRESS][PERSON_NAME]"
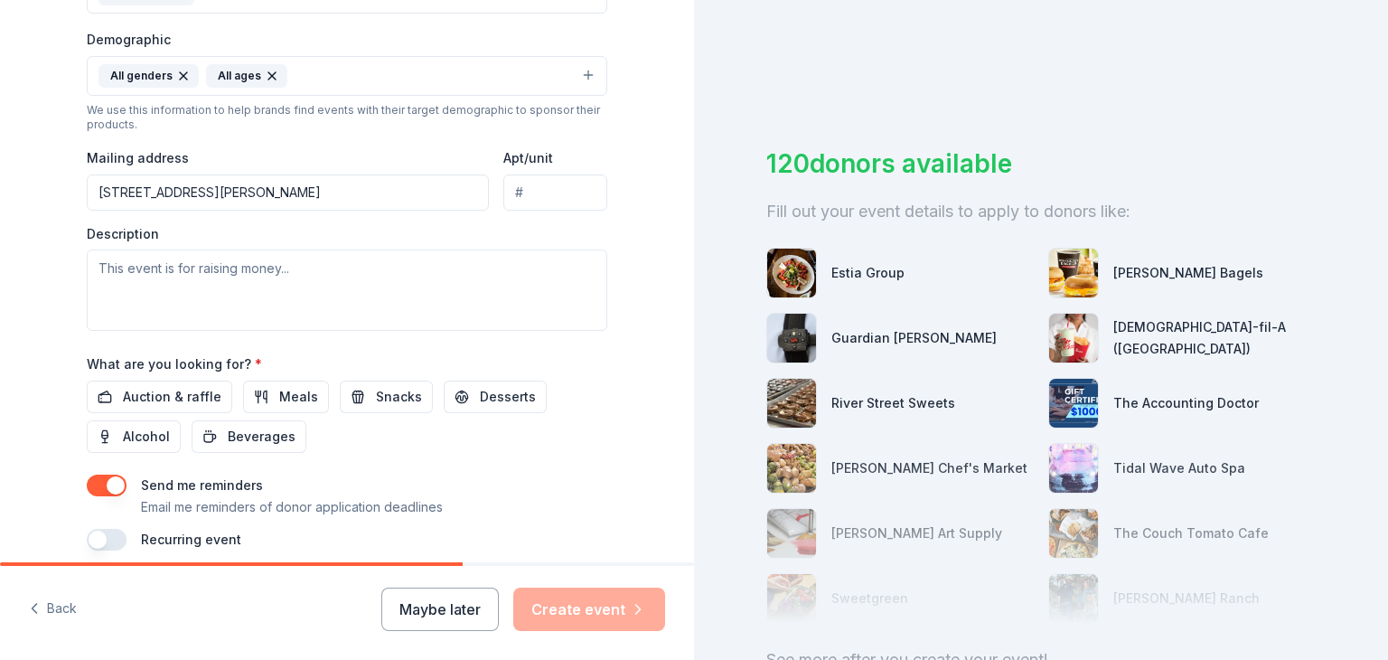
scroll to position [571, 0]
click at [285, 284] on textarea at bounding box center [347, 288] width 521 height 81
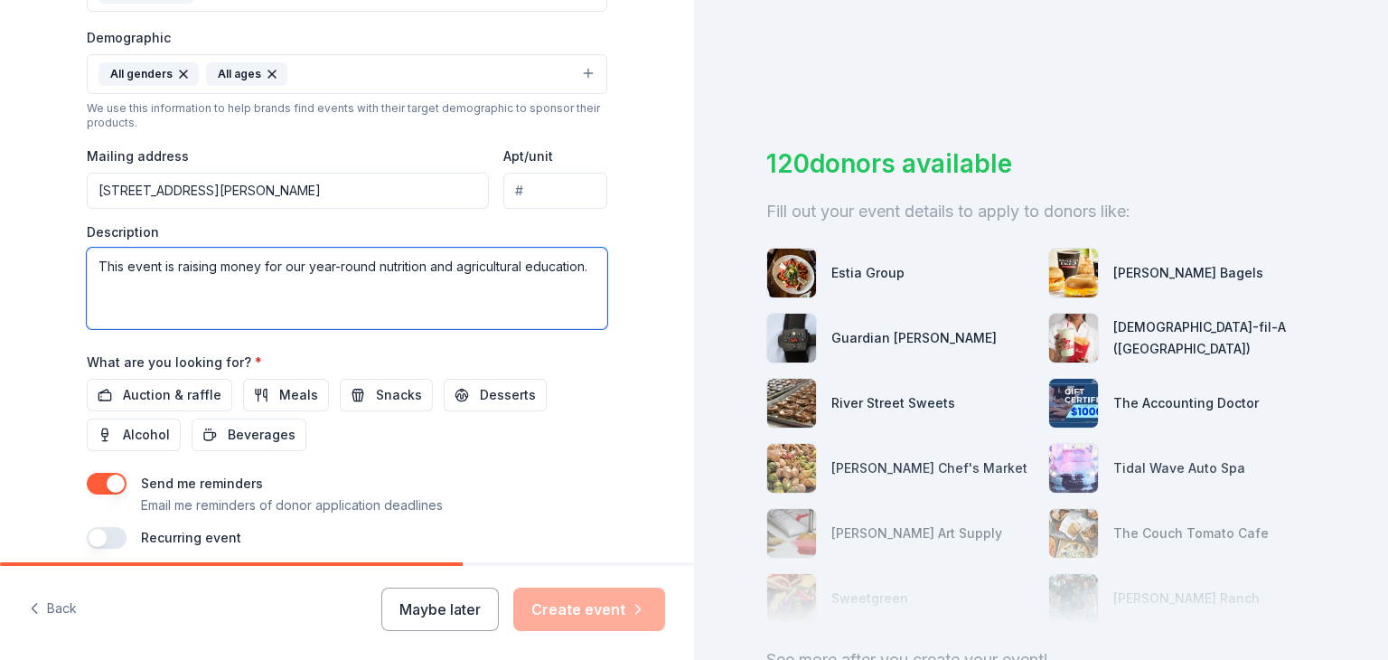
type textarea "This event is raising money for our year-round nutrition and agricultural educa…"
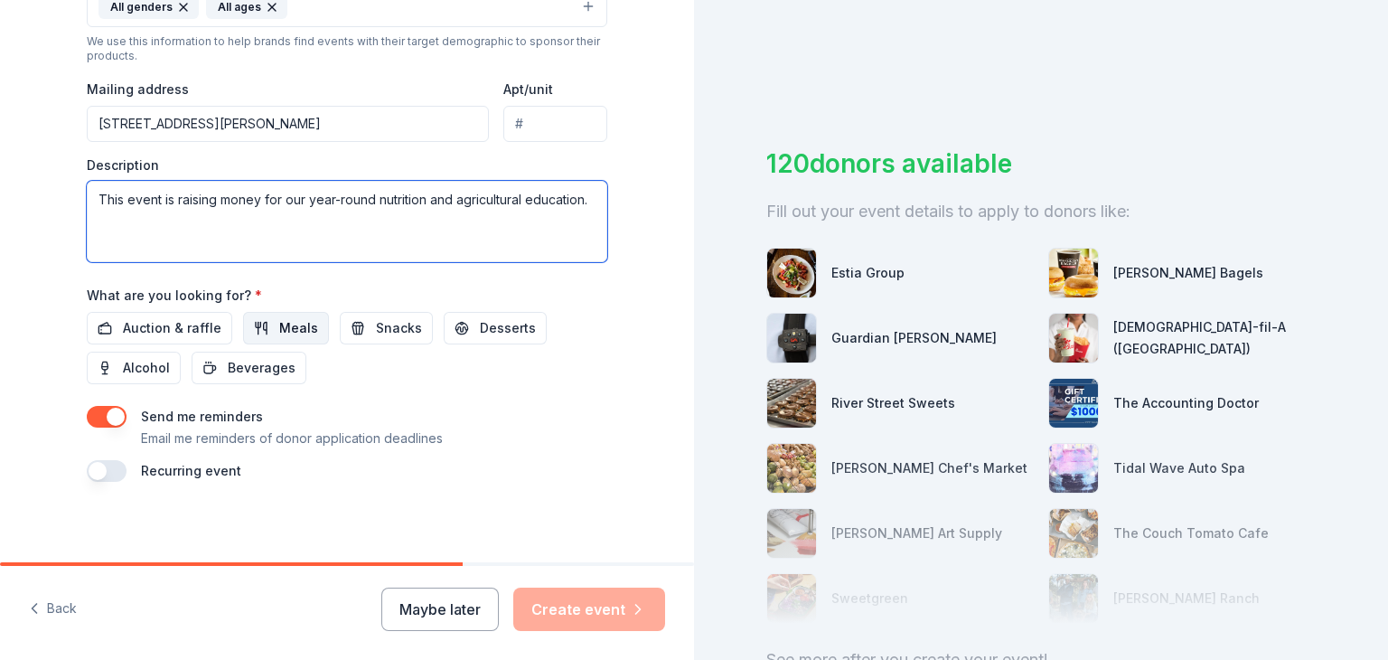
scroll to position [649, 0]
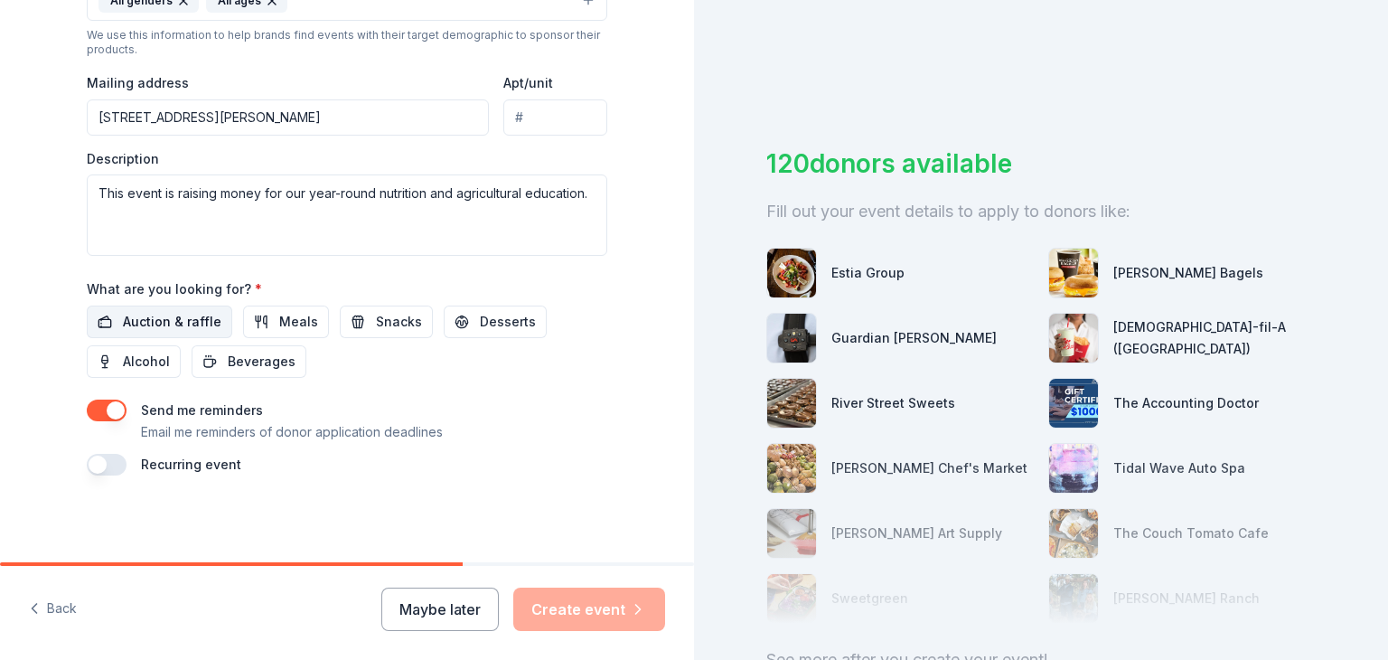
click at [184, 329] on span "Auction & raffle" at bounding box center [172, 322] width 99 height 22
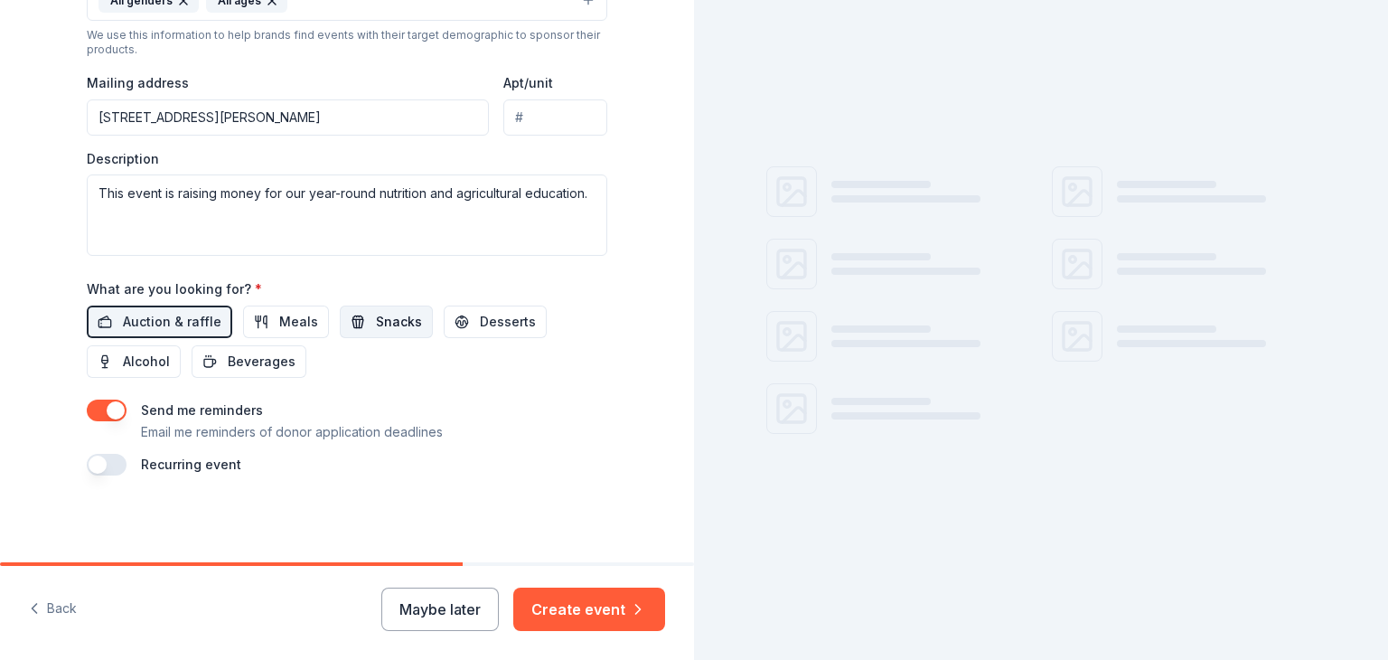
click at [393, 321] on span "Snacks" at bounding box center [399, 322] width 46 height 22
click at [261, 363] on span "Beverages" at bounding box center [262, 362] width 68 height 22
click at [311, 317] on button "Meals" at bounding box center [286, 322] width 86 height 33
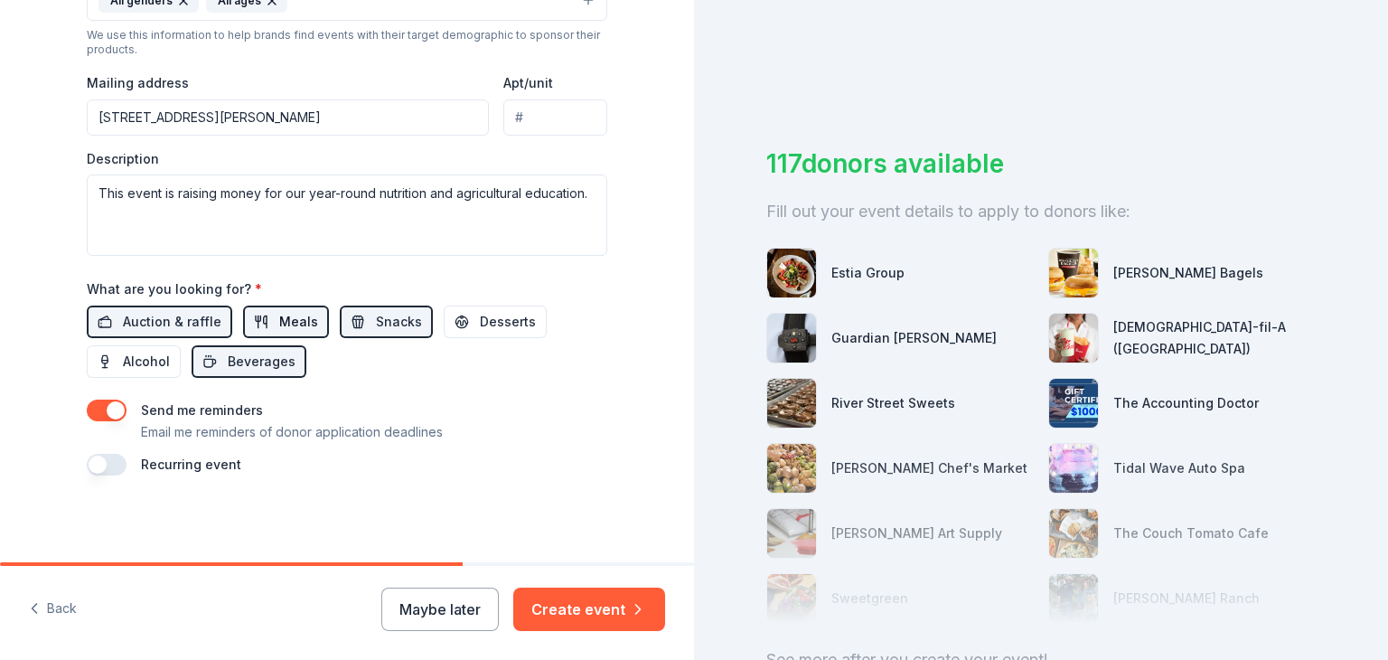
click at [289, 321] on span "Meals" at bounding box center [298, 322] width 39 height 22
click at [582, 605] on button "Create event" at bounding box center [589, 609] width 152 height 43
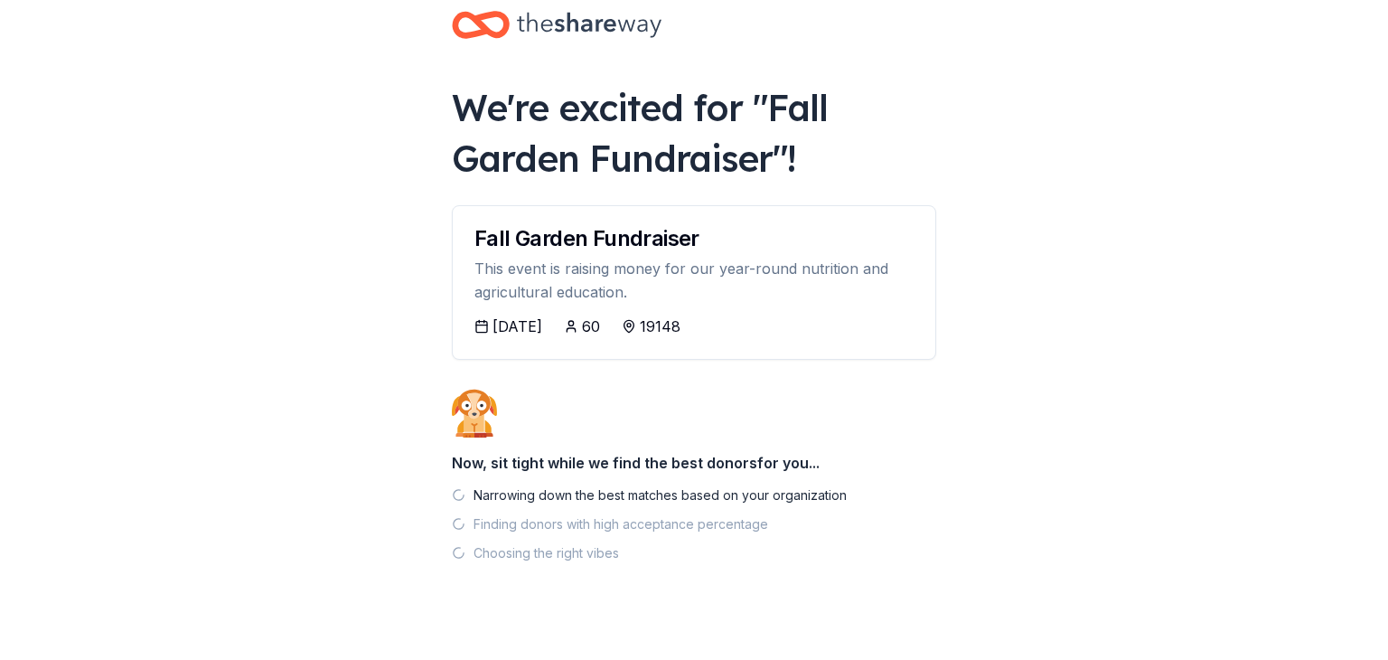
scroll to position [56, 0]
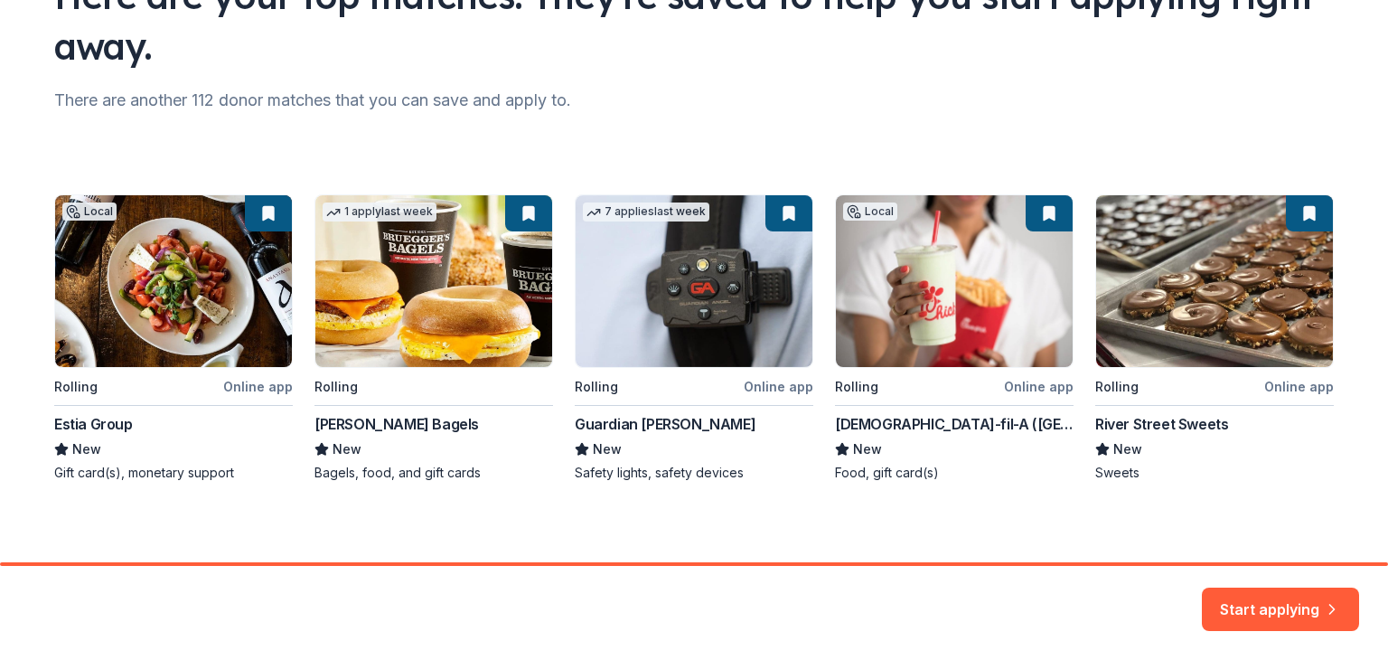
scroll to position [180, 0]
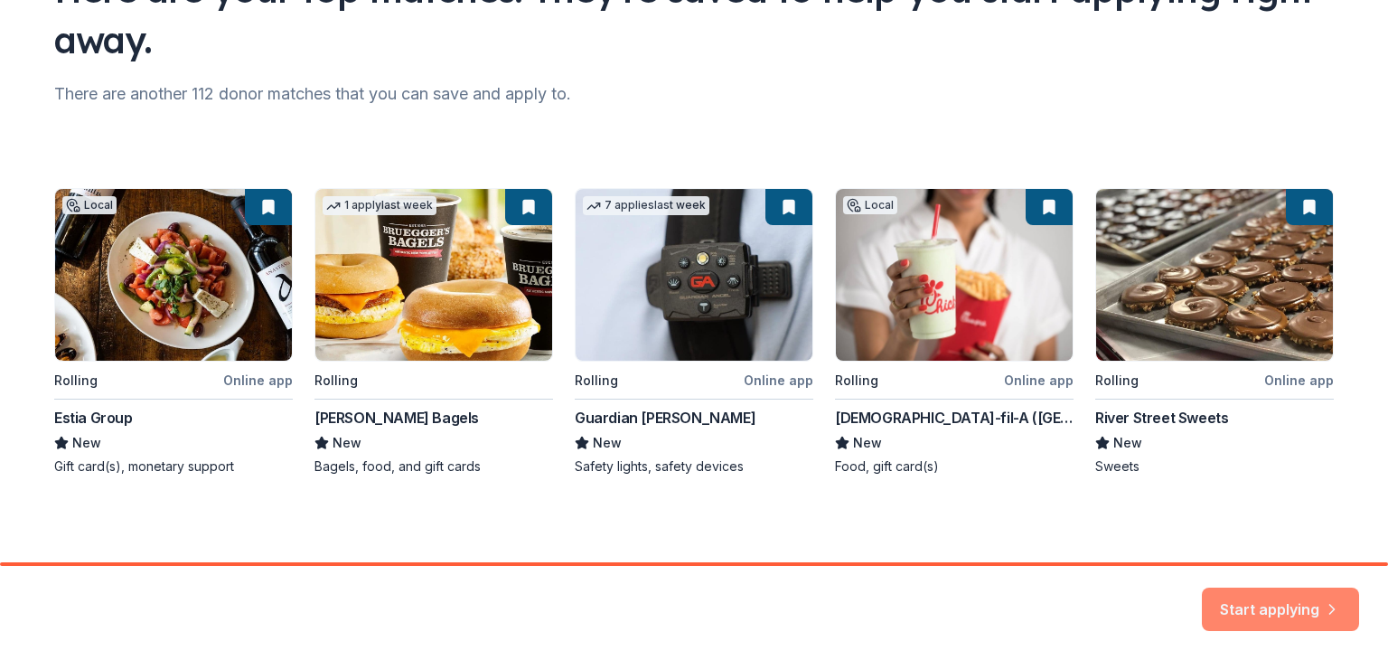
click at [1252, 599] on button "Start applying" at bounding box center [1280, 598] width 157 height 43
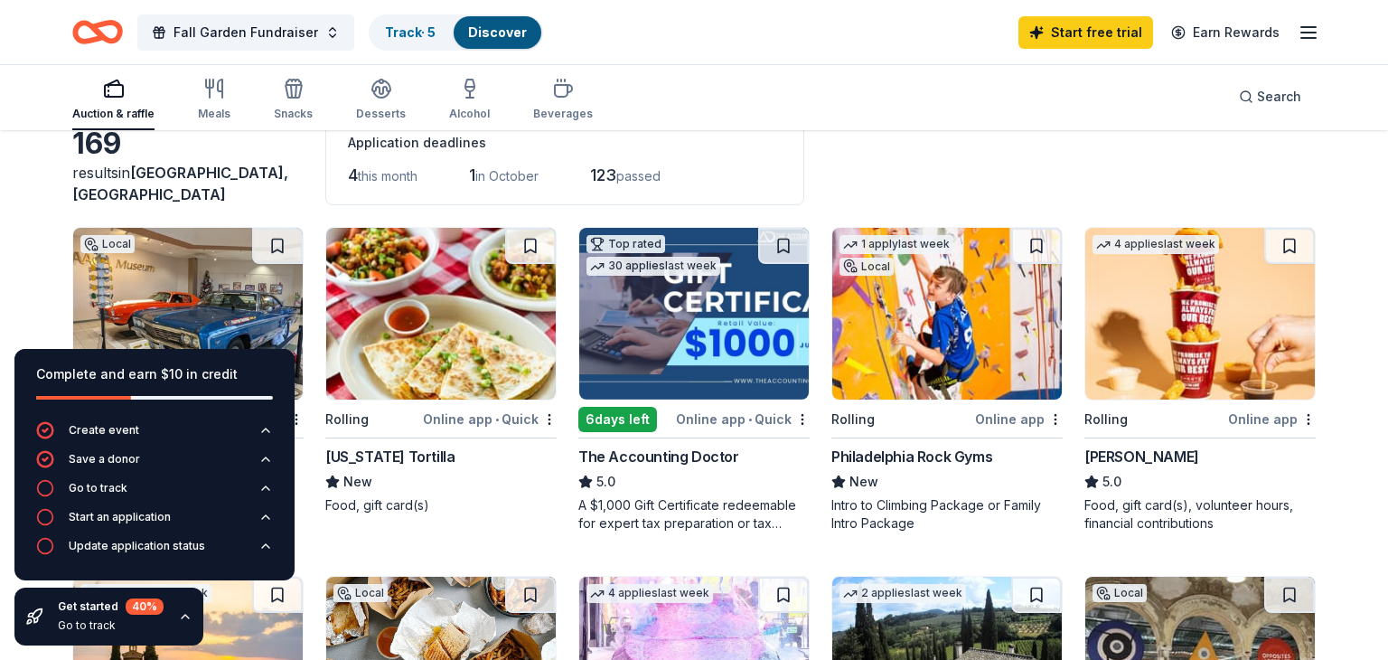
scroll to position [101, 0]
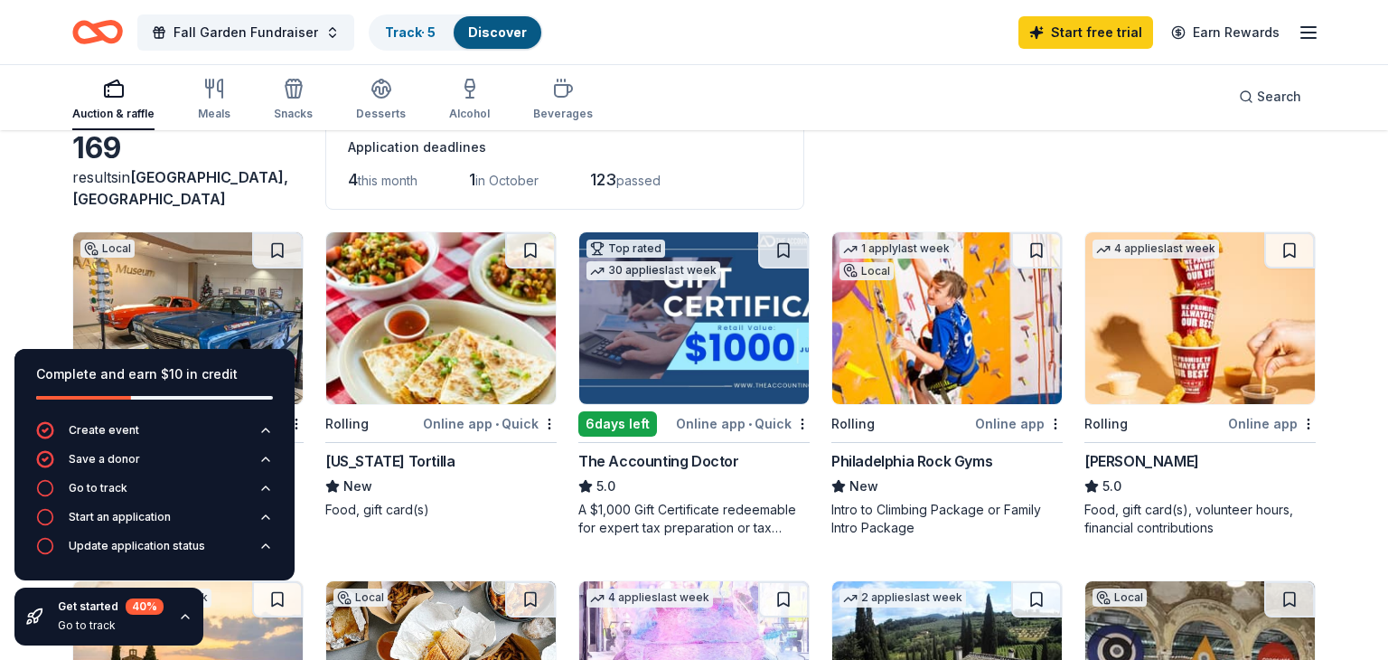
click at [912, 281] on div "1 apply last week Local" at bounding box center [897, 258] width 128 height 52
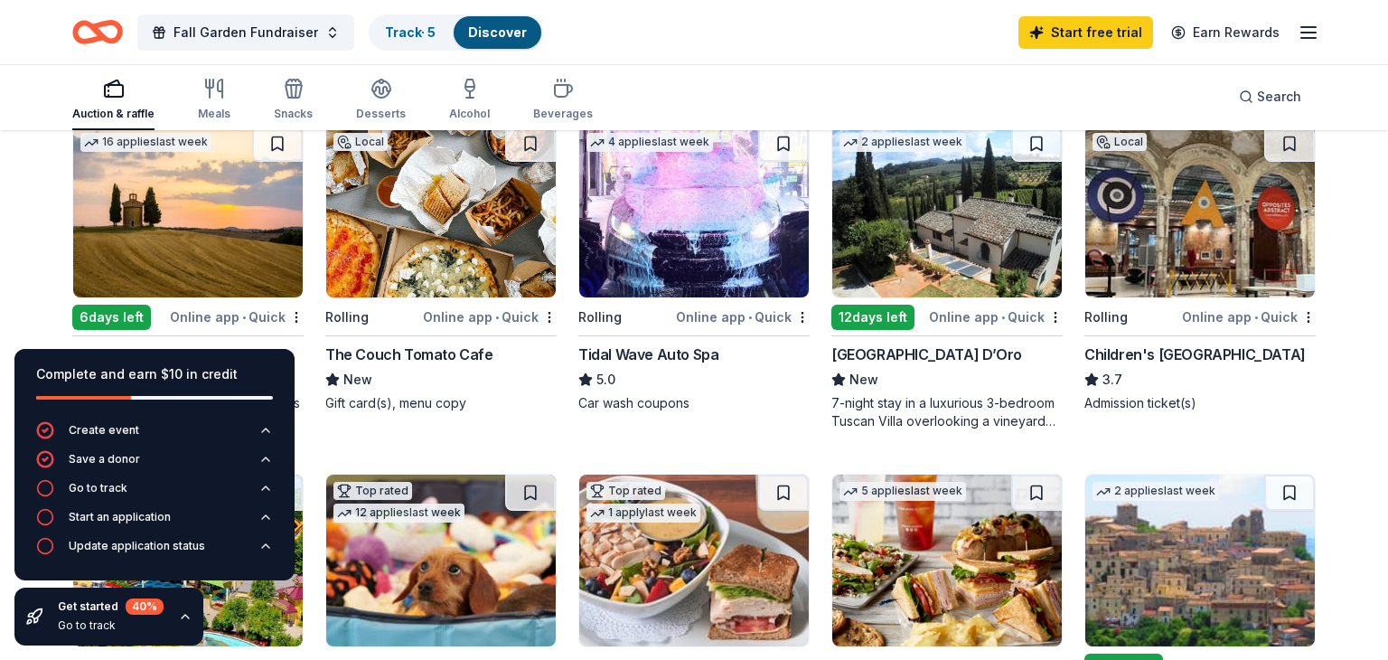
scroll to position [557, 0]
click at [391, 201] on img at bounding box center [441, 212] width 230 height 172
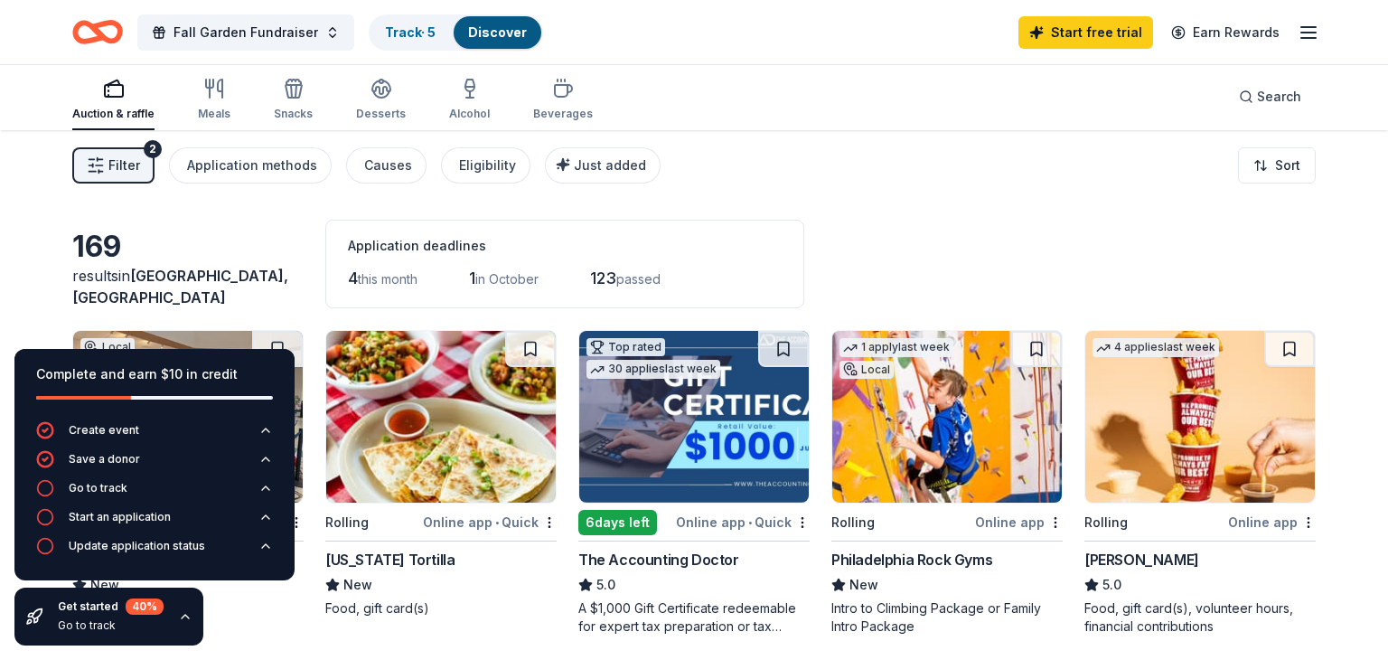
scroll to position [0, 0]
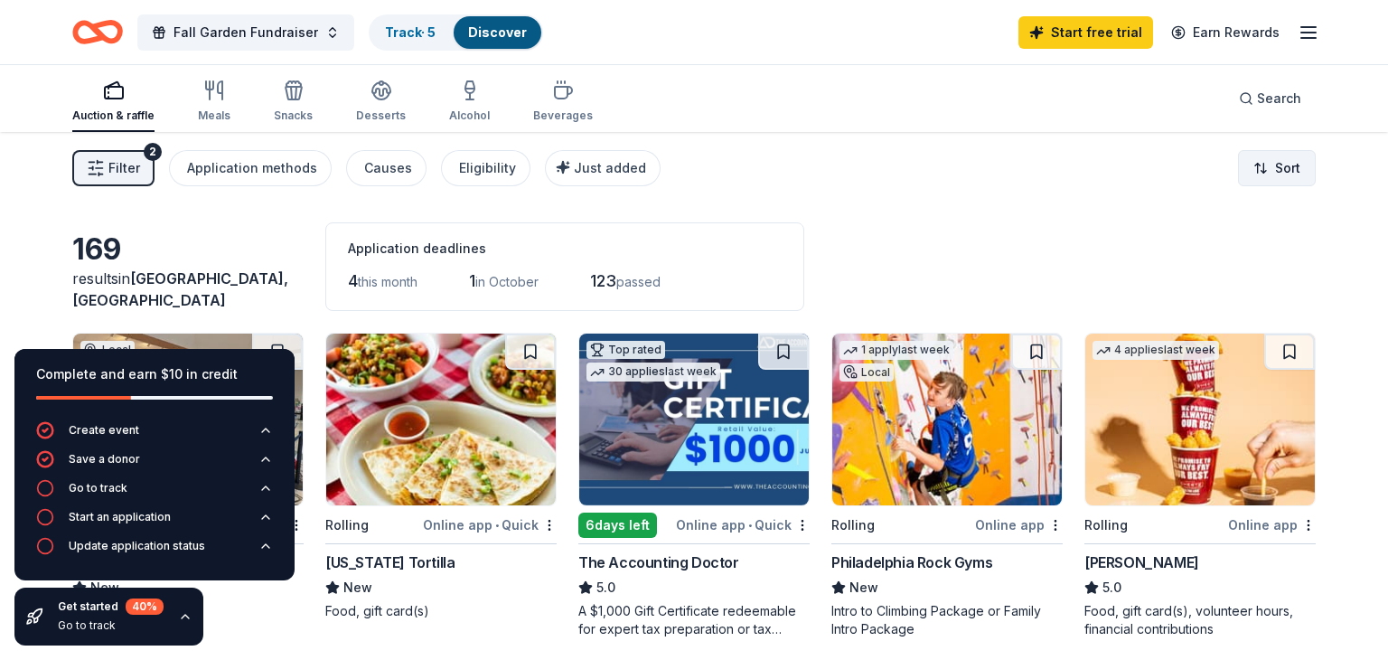
click at [1288, 166] on html "Fall Garden Fundraiser Track · 5 Discover Start free trial Earn Rewards Auction…" at bounding box center [694, 330] width 1388 height 660
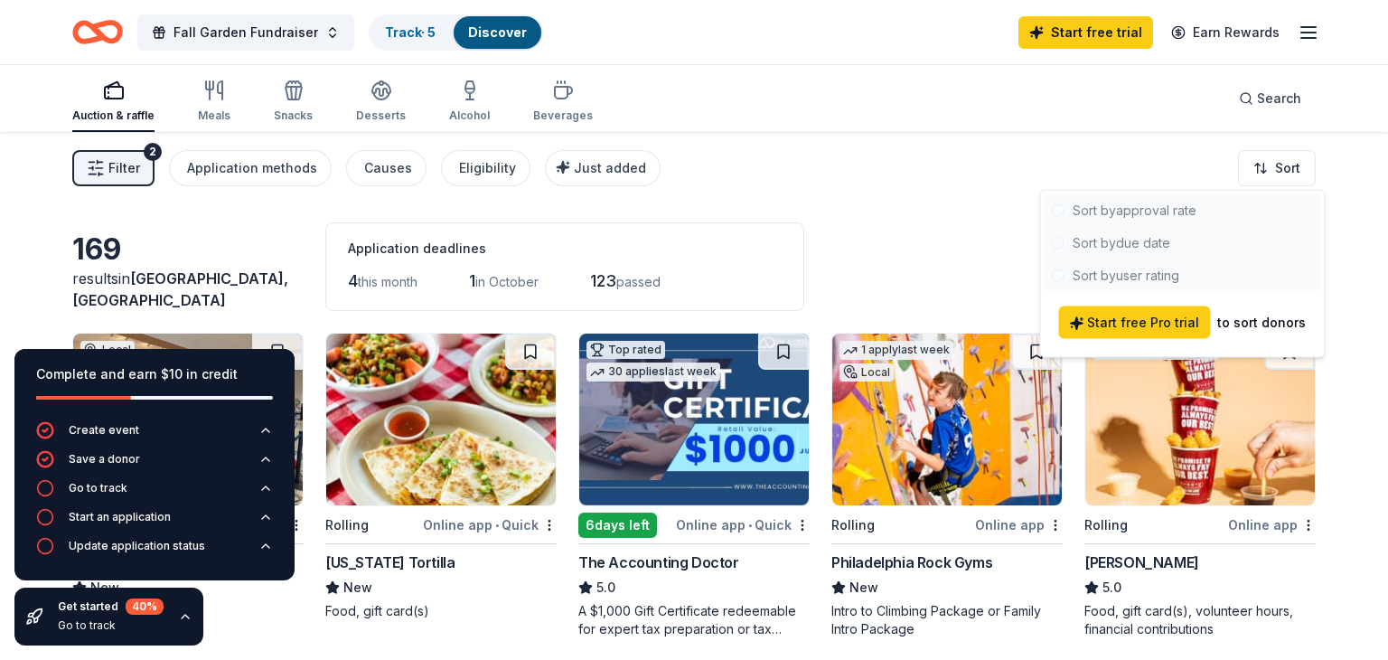
click at [1357, 240] on html "Fall Garden Fundraiser Track · 5 Discover Start free trial Earn Rewards Auction…" at bounding box center [694, 330] width 1388 height 660
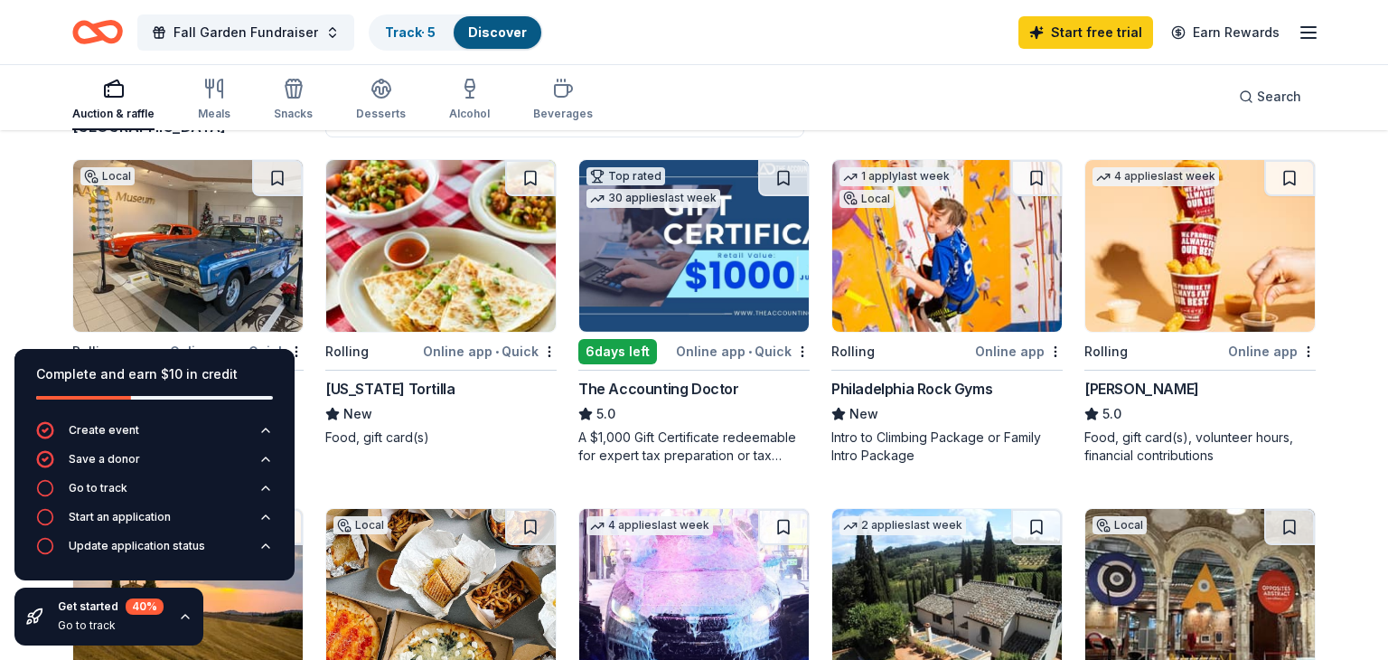
scroll to position [176, 0]
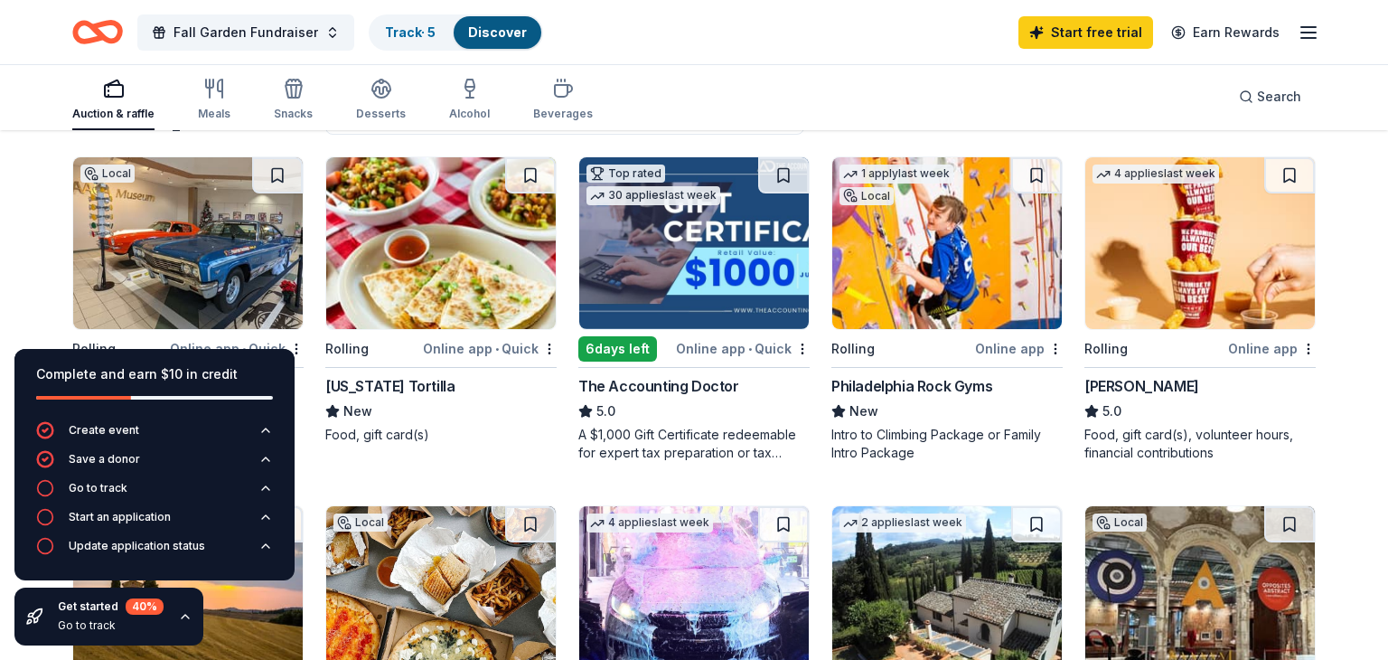
click at [1227, 184] on img at bounding box center [1201, 243] width 230 height 172
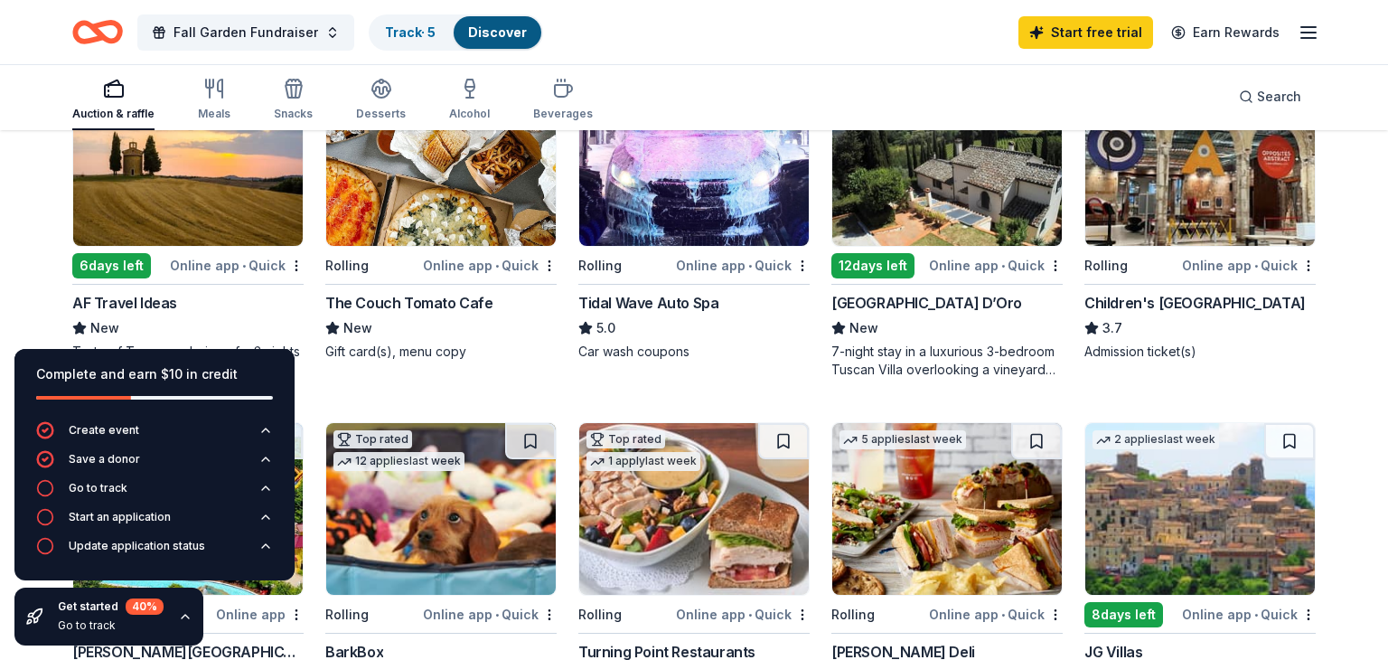
scroll to position [611, 0]
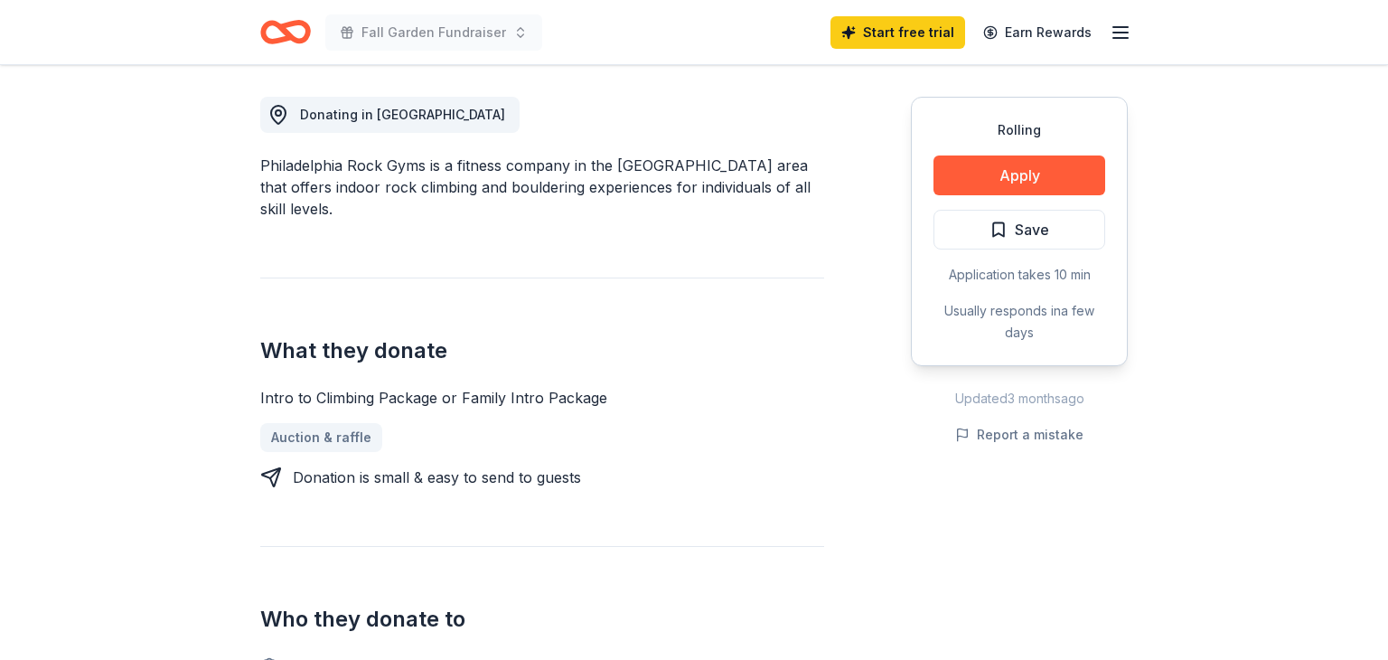
scroll to position [570, 0]
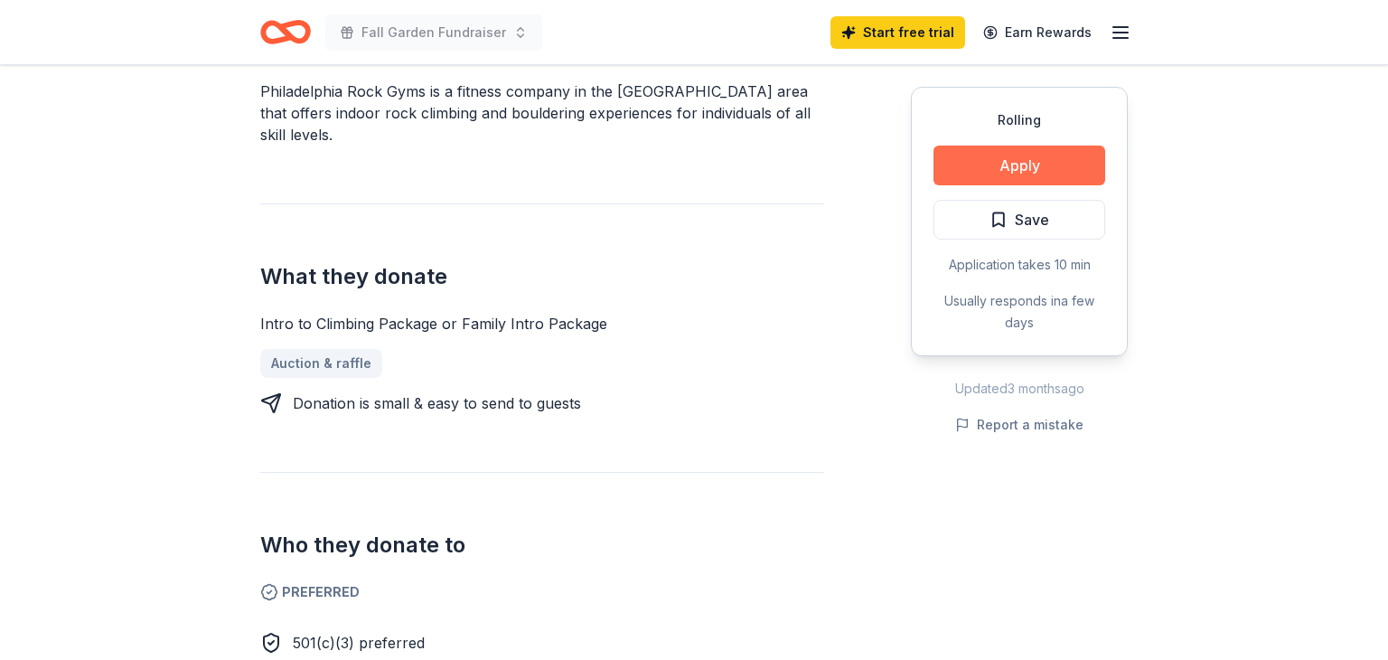
click at [962, 179] on button "Apply" at bounding box center [1020, 166] width 172 height 40
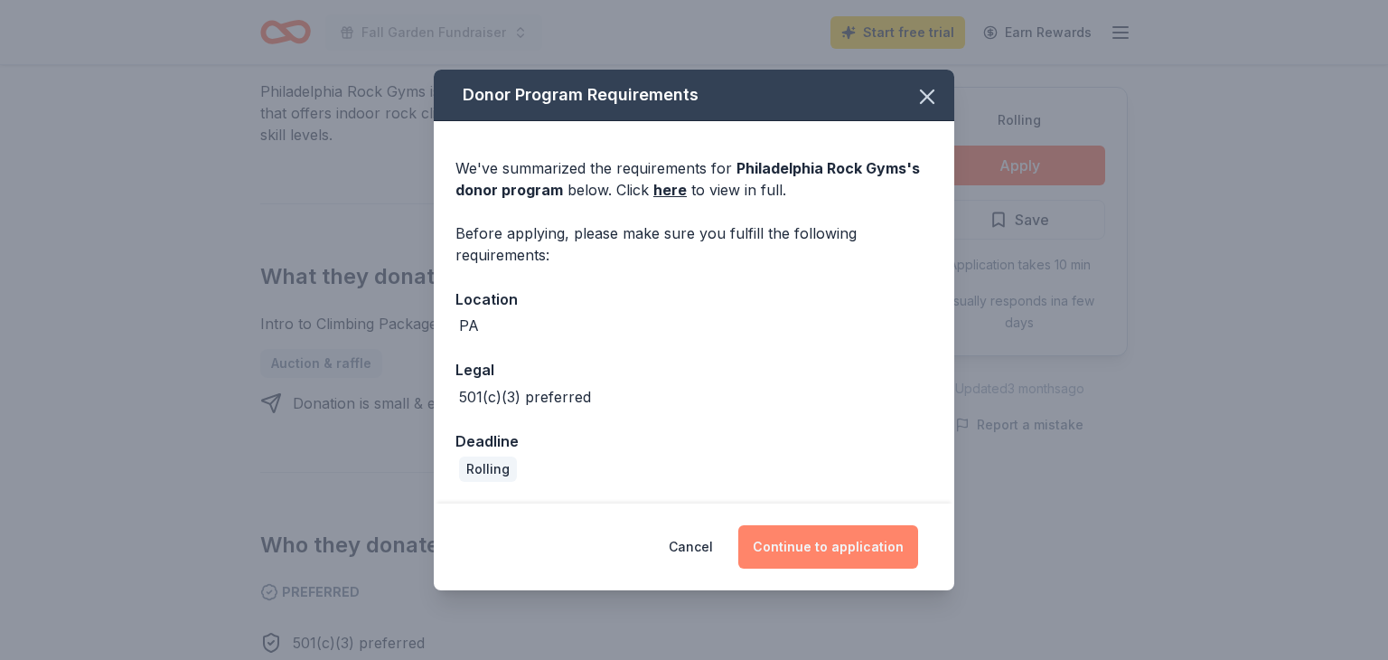
click at [874, 558] on button "Continue to application" at bounding box center [829, 546] width 180 height 43
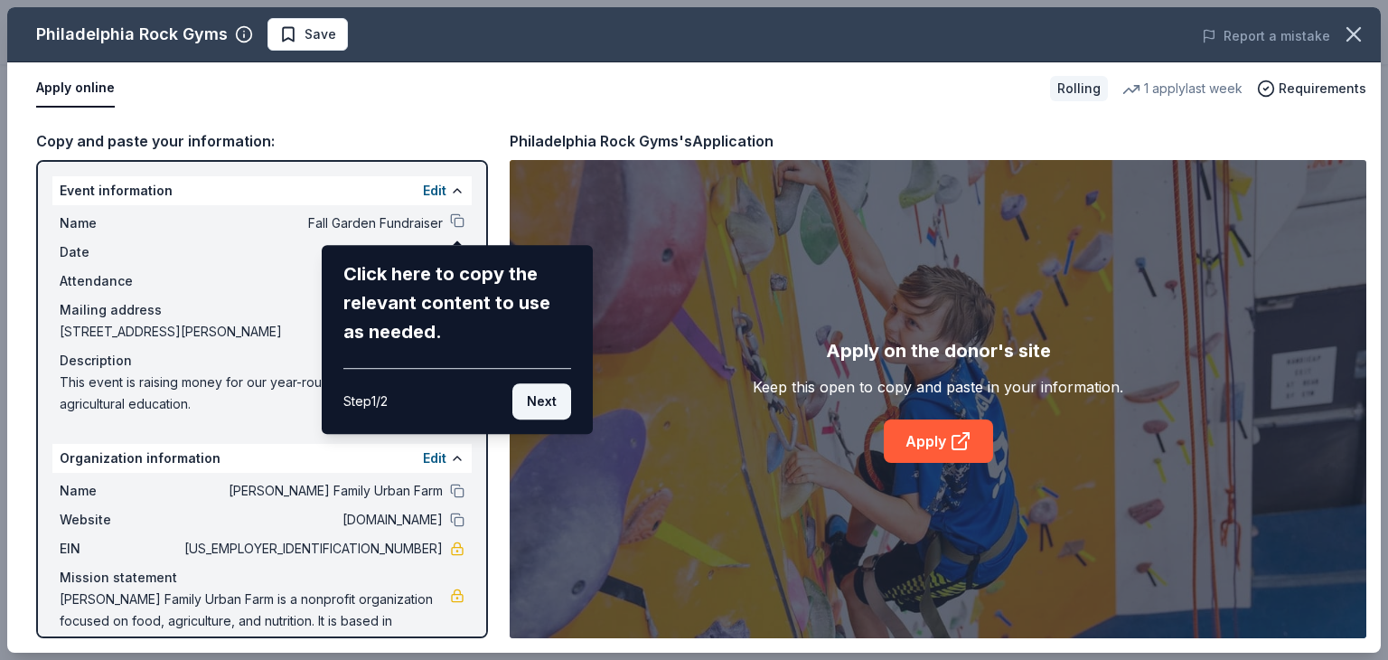
click at [551, 406] on button "Next" at bounding box center [542, 401] width 59 height 36
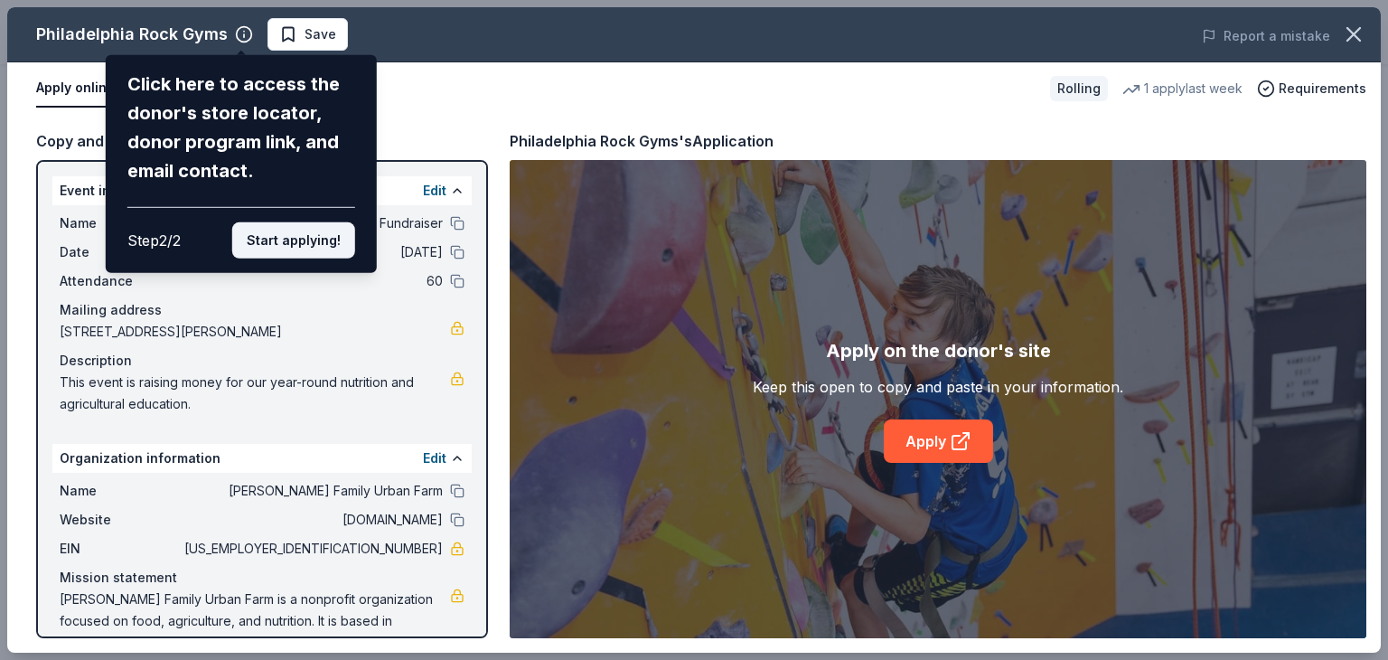
click at [321, 244] on button "Start applying!" at bounding box center [293, 240] width 123 height 36
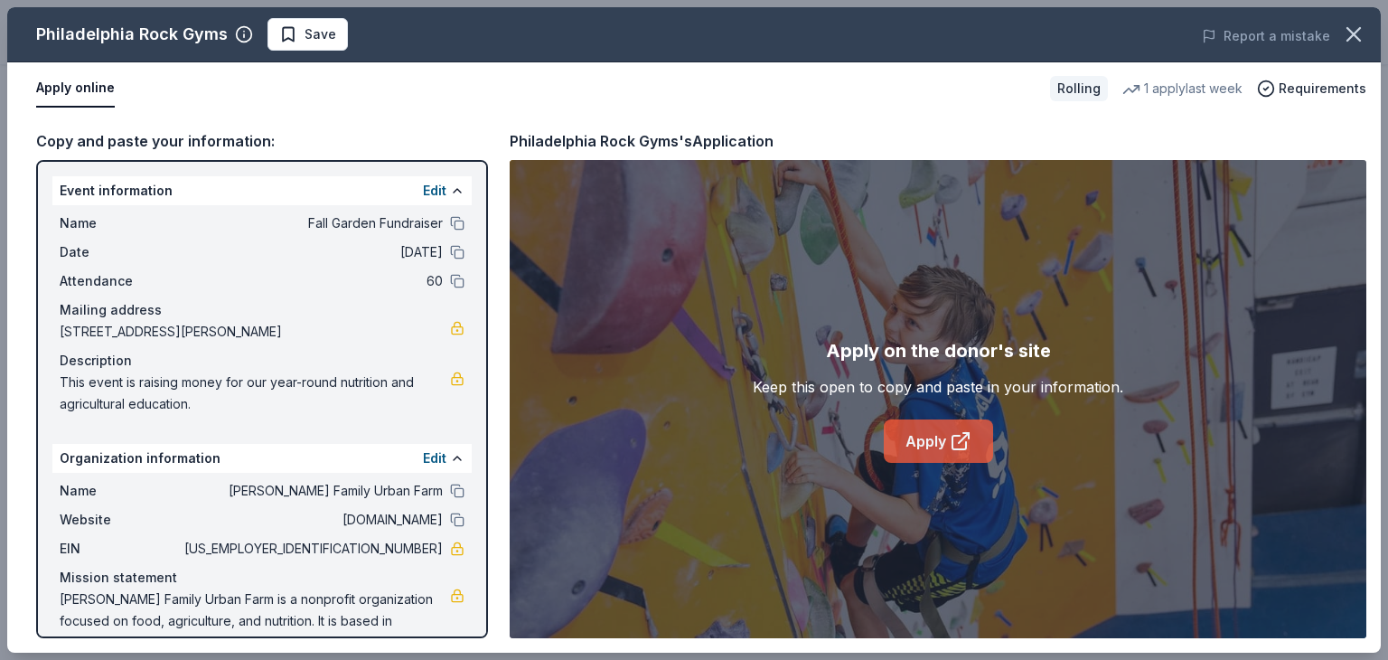
click at [965, 456] on link "Apply" at bounding box center [938, 440] width 109 height 43
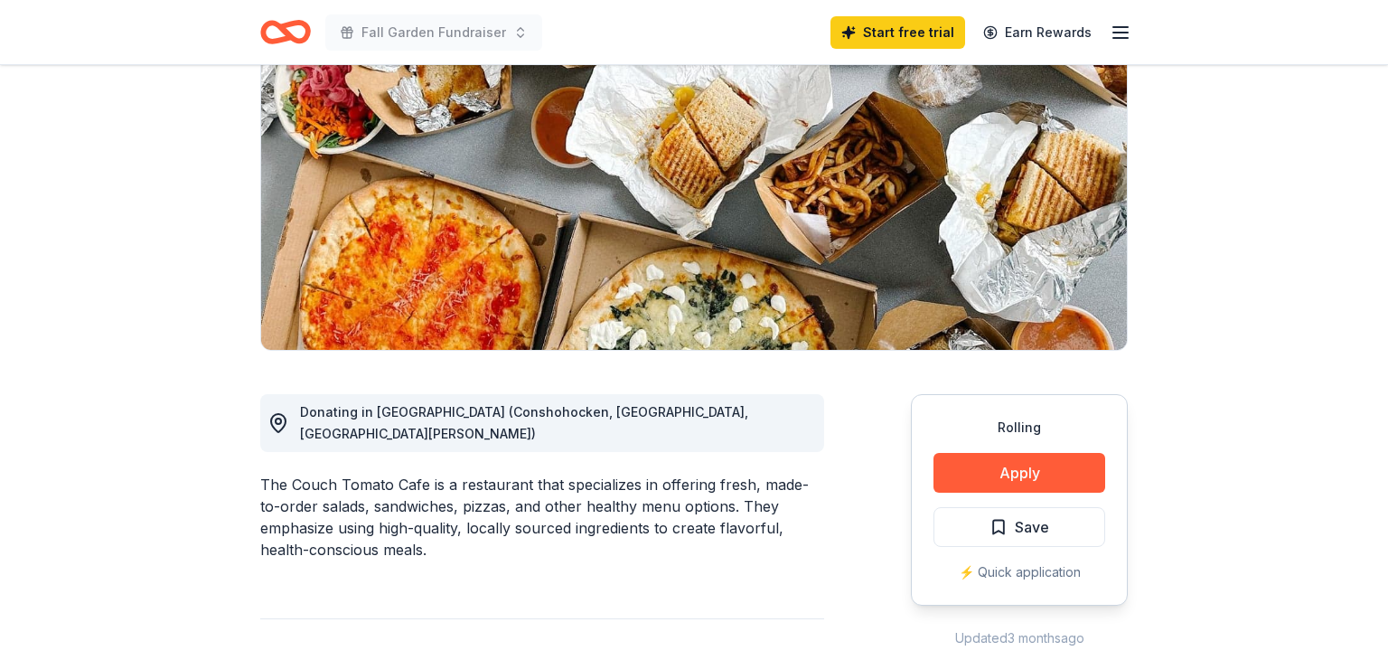
scroll to position [316, 0]
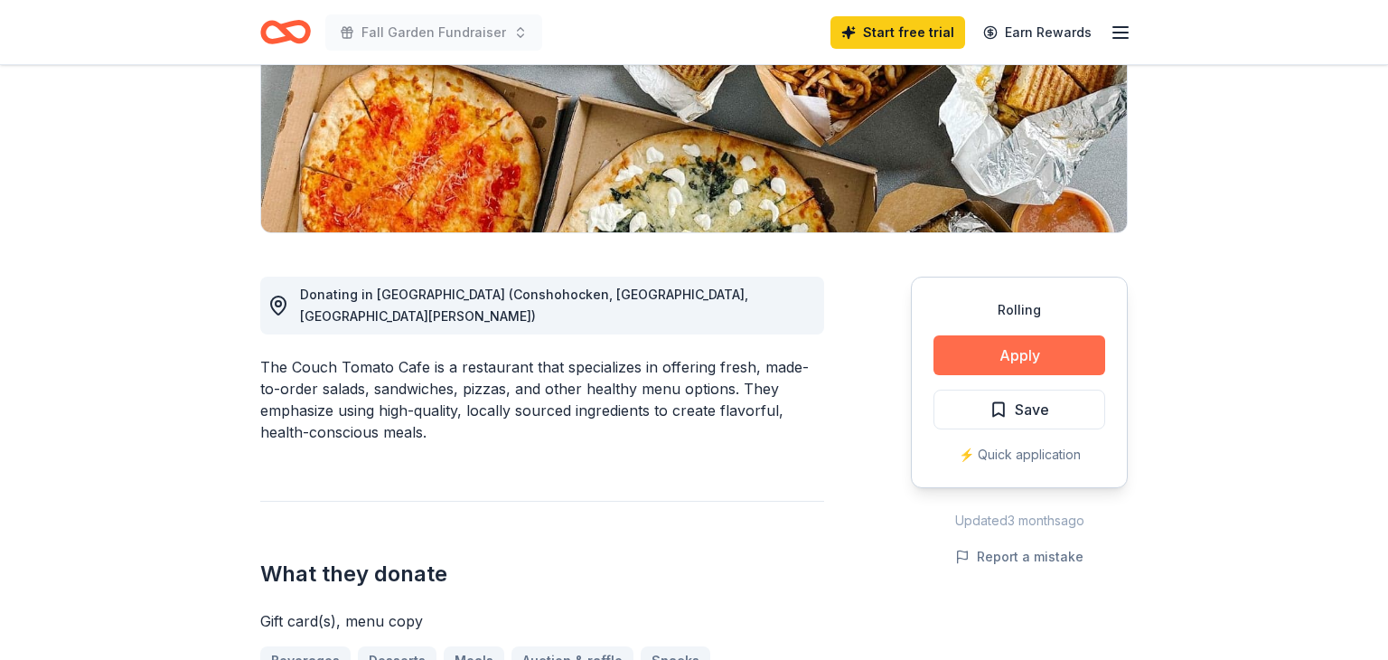
click at [998, 361] on button "Apply" at bounding box center [1020, 355] width 172 height 40
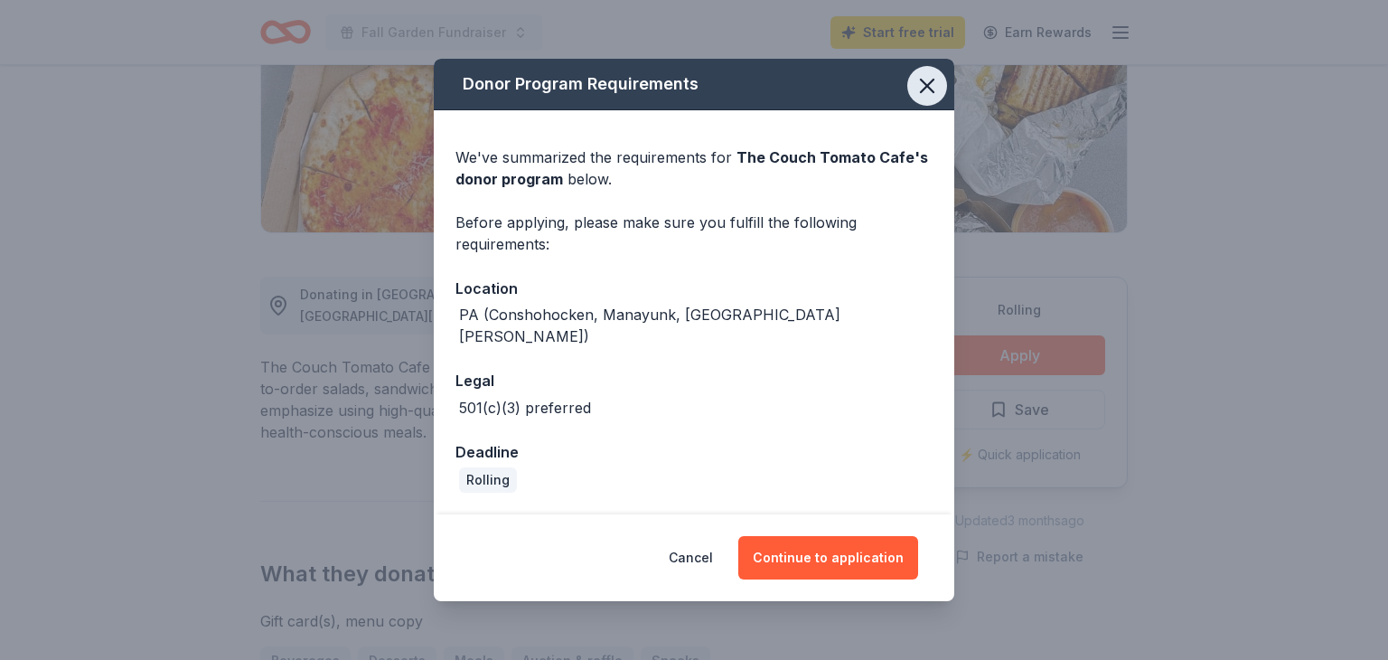
click at [940, 106] on button "button" at bounding box center [928, 86] width 40 height 40
